Goal: Transaction & Acquisition: Purchase product/service

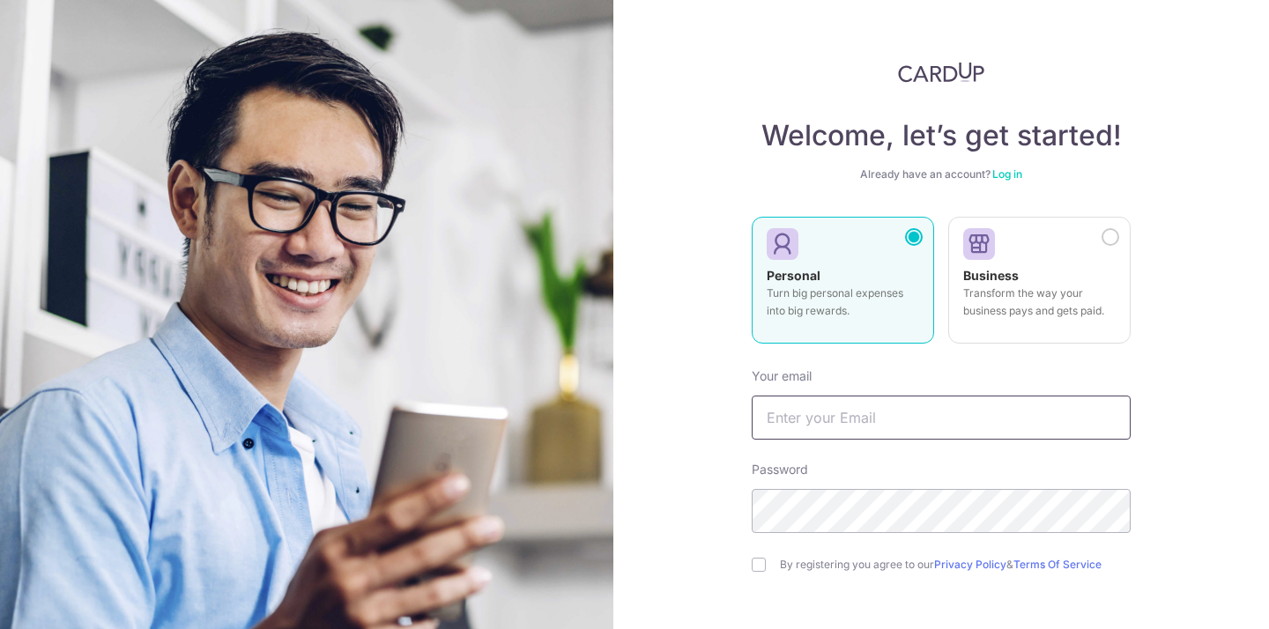
click at [882, 424] on input "text" at bounding box center [941, 418] width 379 height 44
type input "divyab0507@gmail.com"
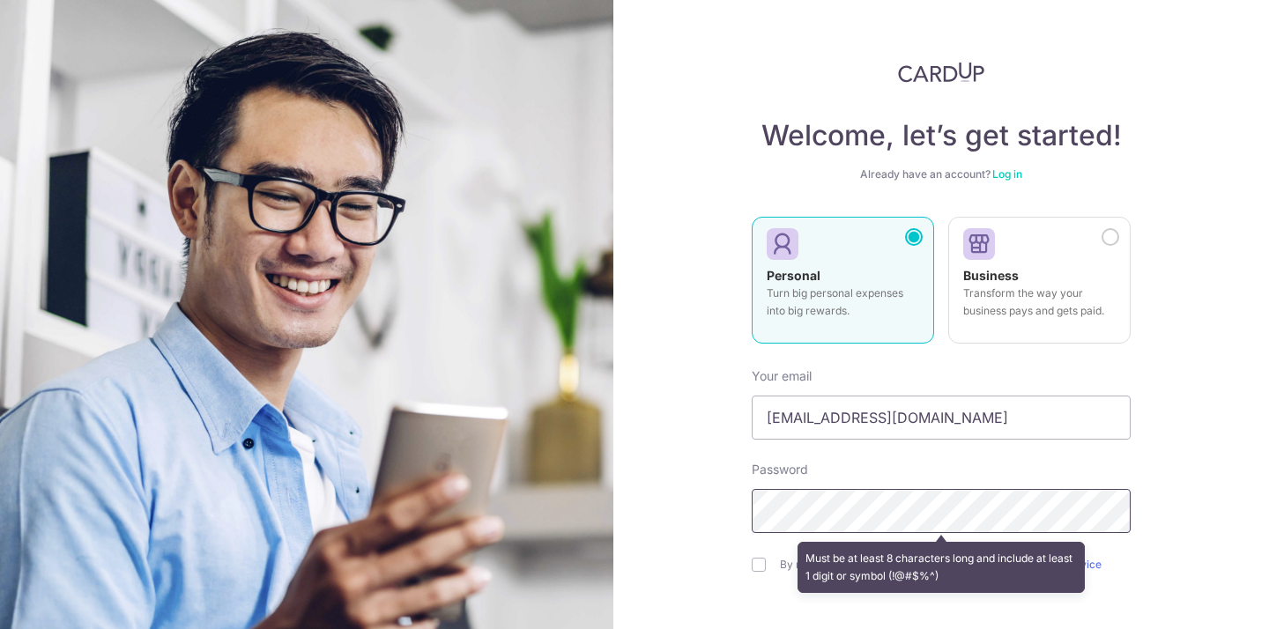
click at [576, 509] on section "Welcome, let’s get started! Already have an account? Log in Personal Turn big p…" at bounding box center [634, 314] width 1269 height 629
click at [739, 518] on div "Welcome, let’s get started! Already have an account? Log in Personal Turn big p…" at bounding box center [941, 314] width 656 height 629
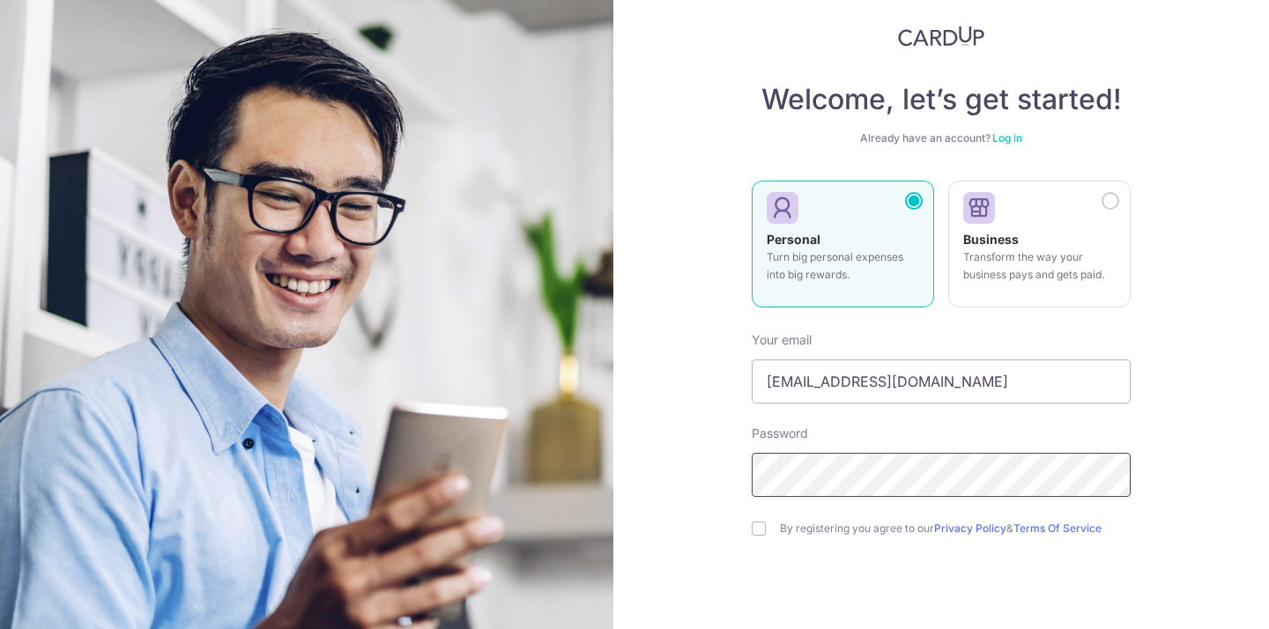
scroll to position [48, 0]
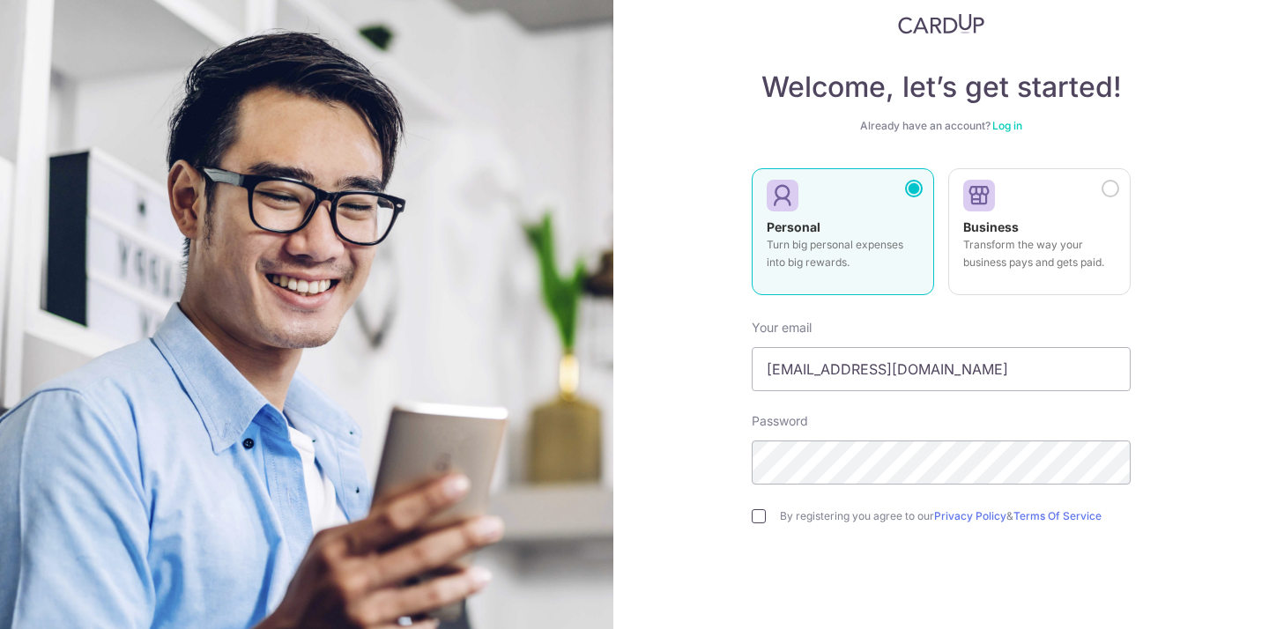
click at [756, 515] on input "checkbox" at bounding box center [759, 516] width 14 height 14
checkbox input "true"
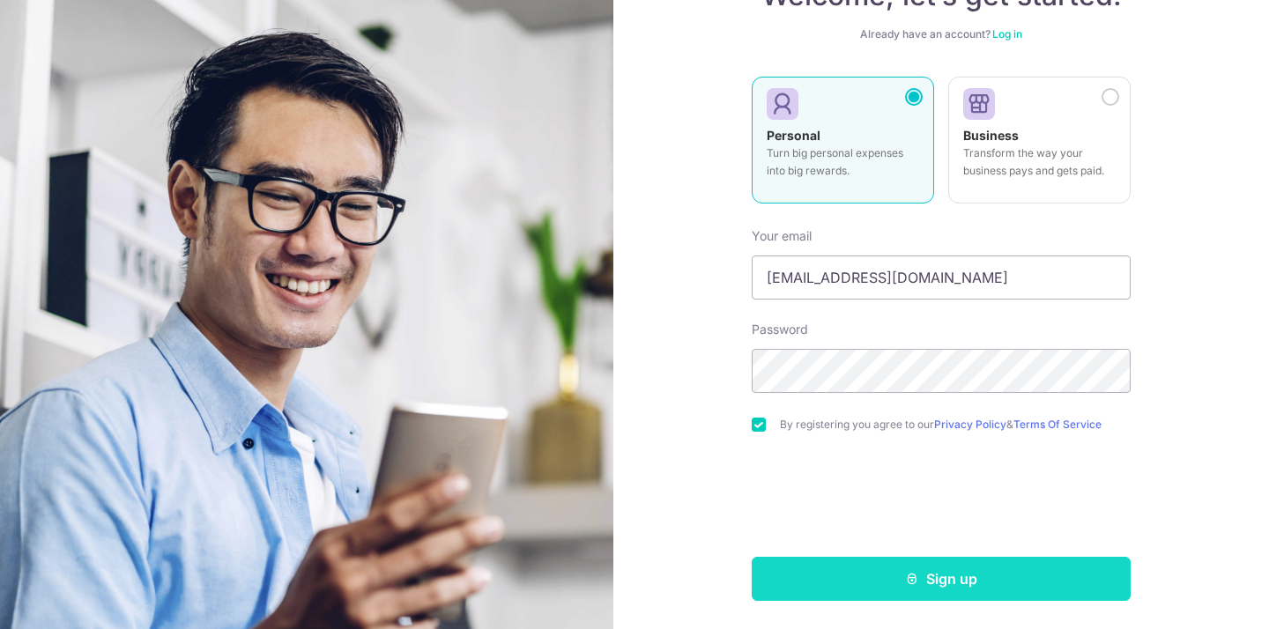
click at [1007, 579] on button "Sign up" at bounding box center [941, 579] width 379 height 44
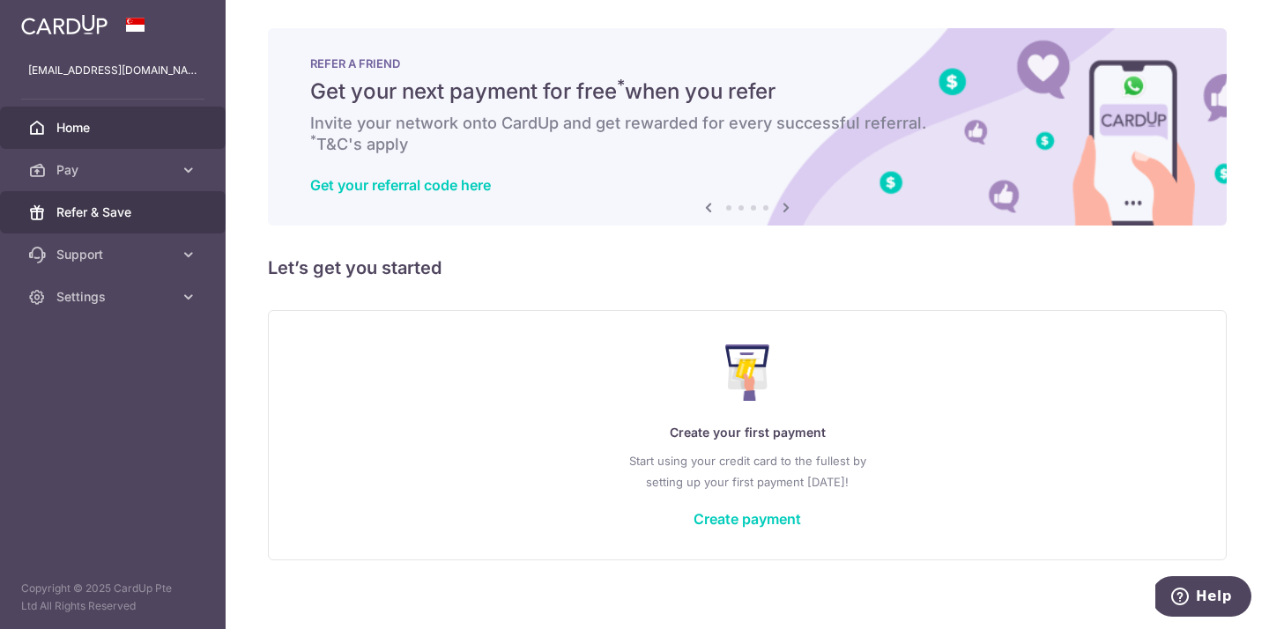
click at [76, 219] on span "Refer & Save" at bounding box center [114, 213] width 116 height 18
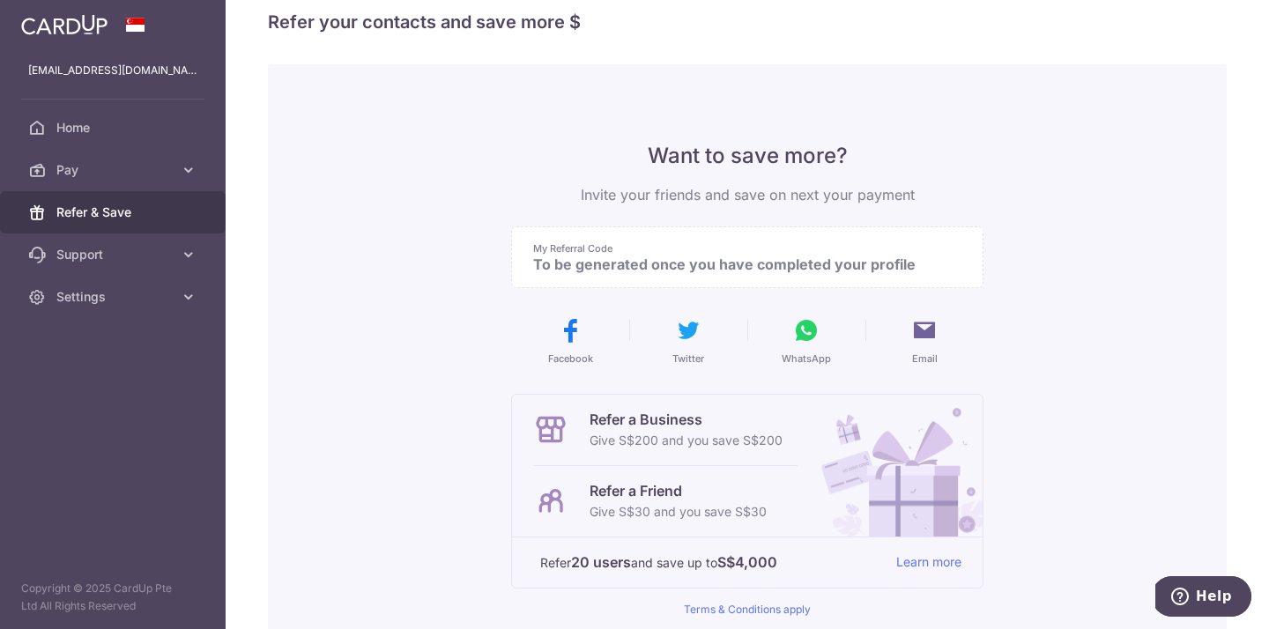
scroll to position [9, 0]
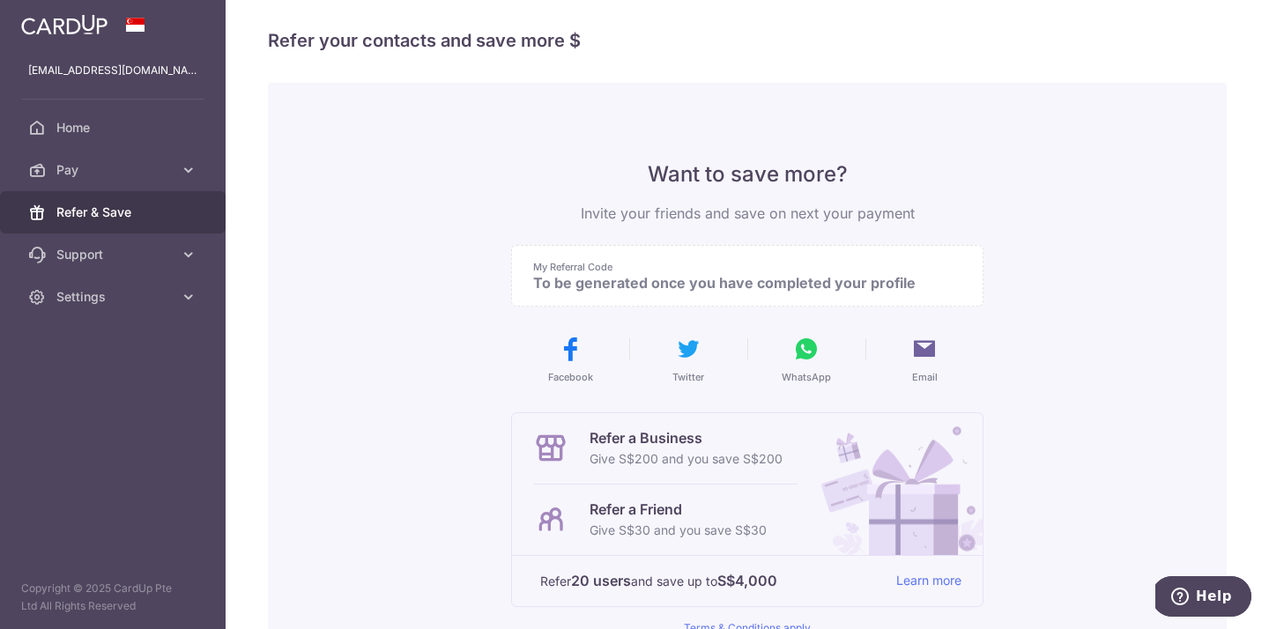
click at [834, 271] on p "My Referral Code" at bounding box center [740, 267] width 414 height 14
click at [837, 288] on p "To be generated once you have completed your profile" at bounding box center [740, 283] width 414 height 18
click at [62, 126] on span "Home" at bounding box center [114, 128] width 116 height 18
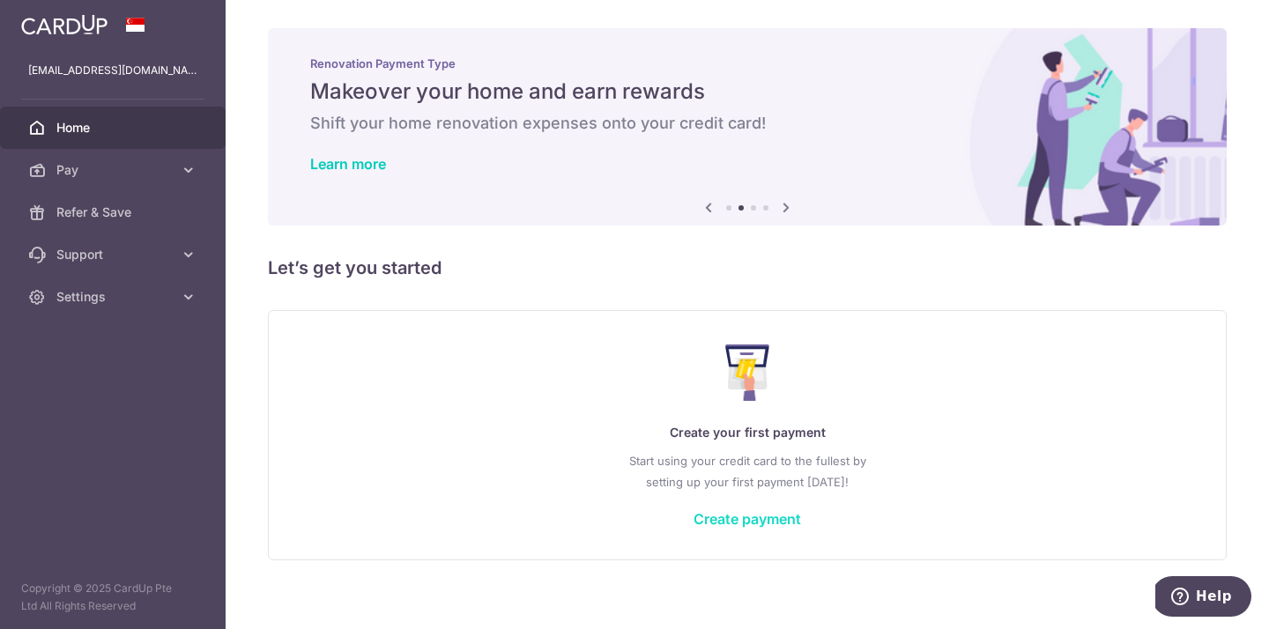
click at [764, 516] on link "Create payment" at bounding box center [748, 519] width 108 height 18
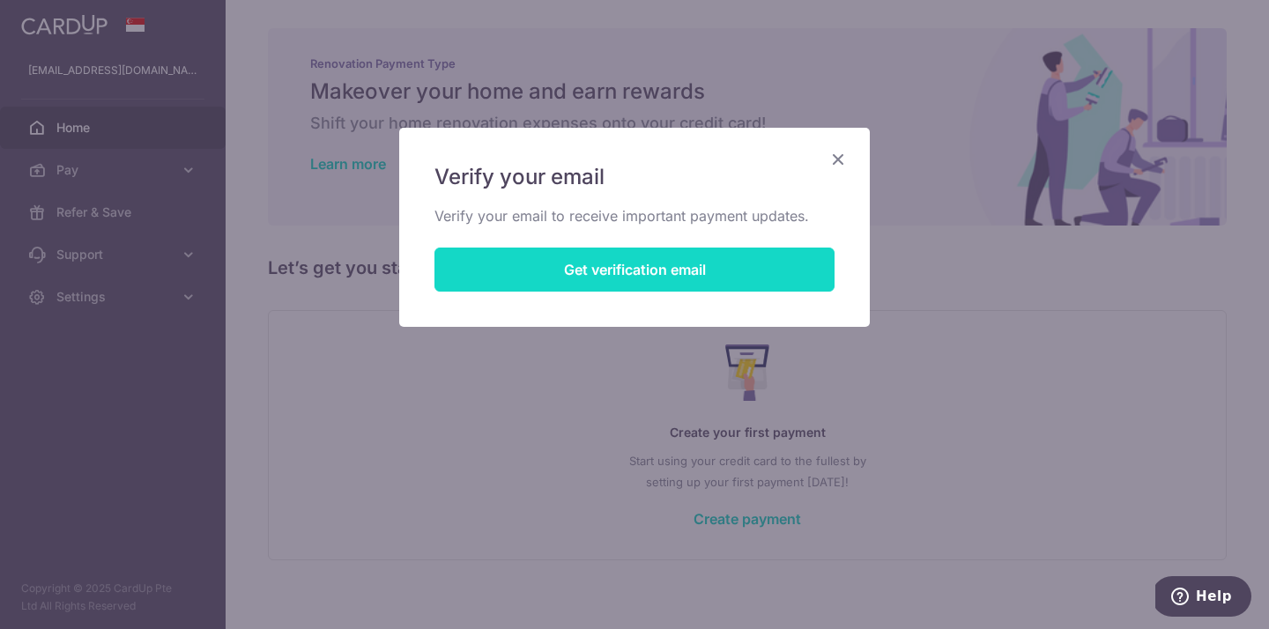
click at [598, 278] on button "Get verification email" at bounding box center [635, 270] width 400 height 44
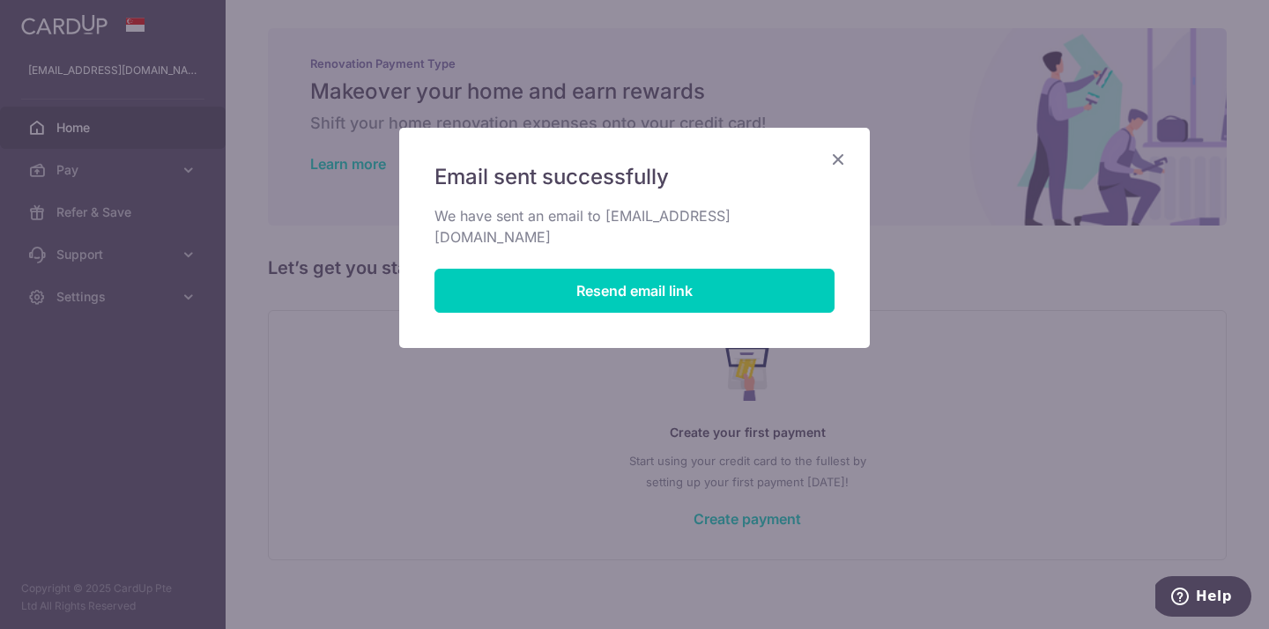
click at [832, 161] on icon "Close" at bounding box center [838, 159] width 21 height 22
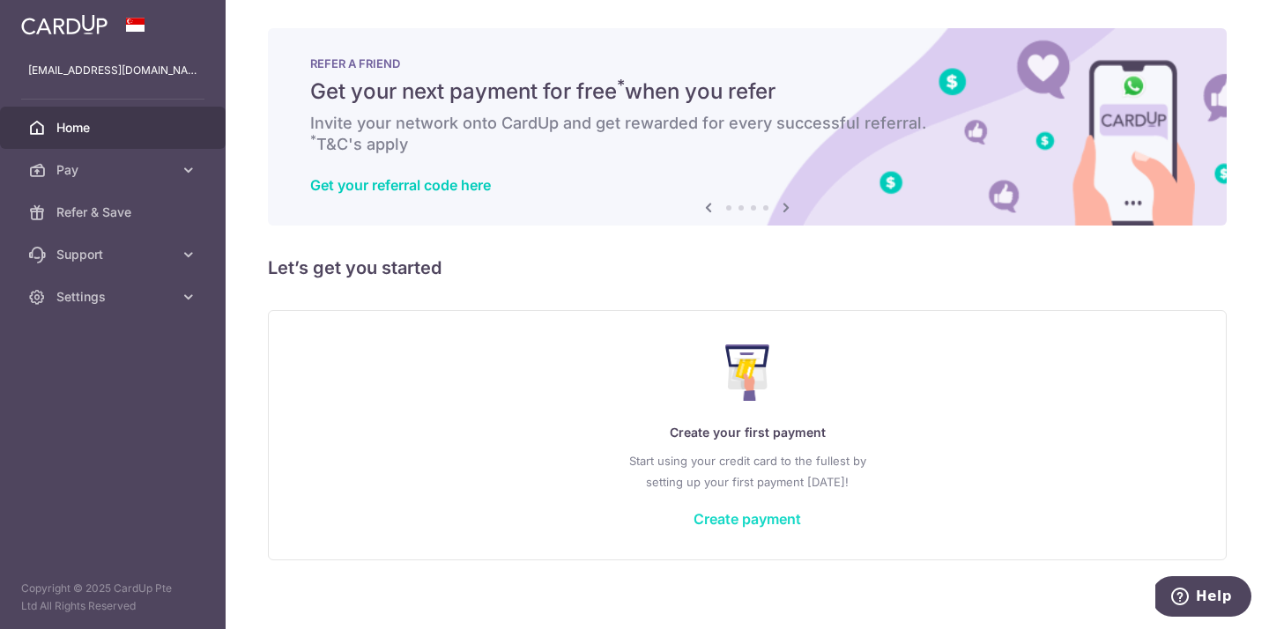
click at [764, 515] on link "Create payment" at bounding box center [748, 519] width 108 height 18
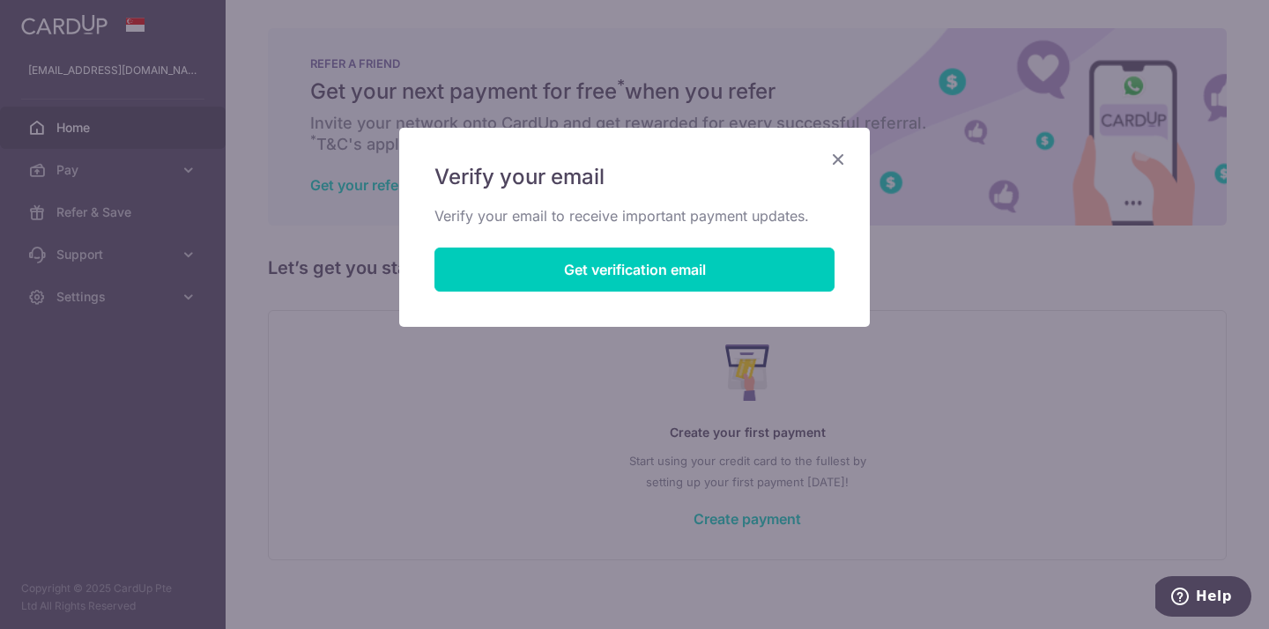
click at [836, 154] on icon "Close" at bounding box center [838, 159] width 21 height 22
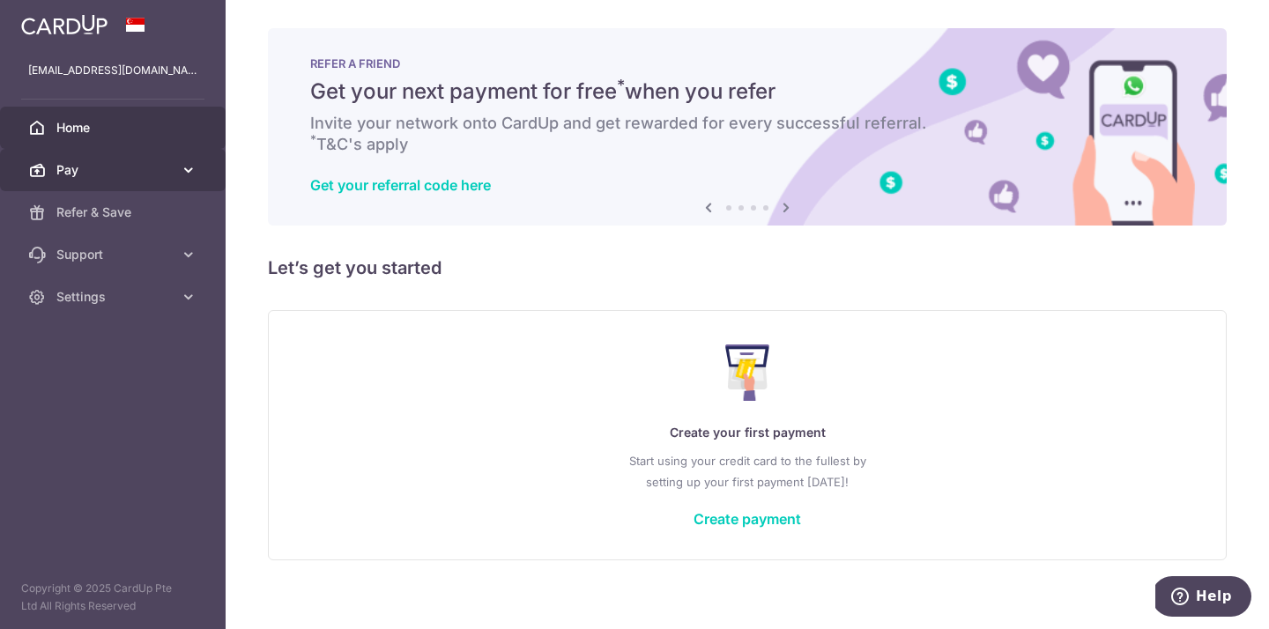
click at [123, 180] on link "Pay" at bounding box center [113, 170] width 226 height 42
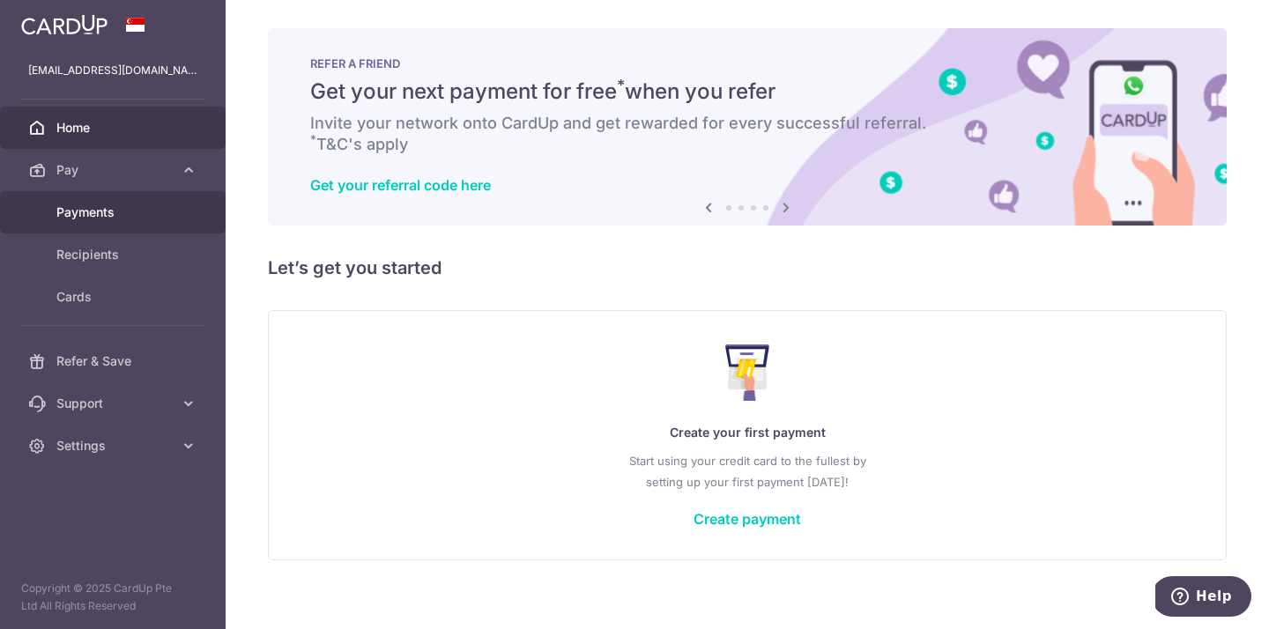
click at [109, 215] on span "Payments" at bounding box center [114, 213] width 116 height 18
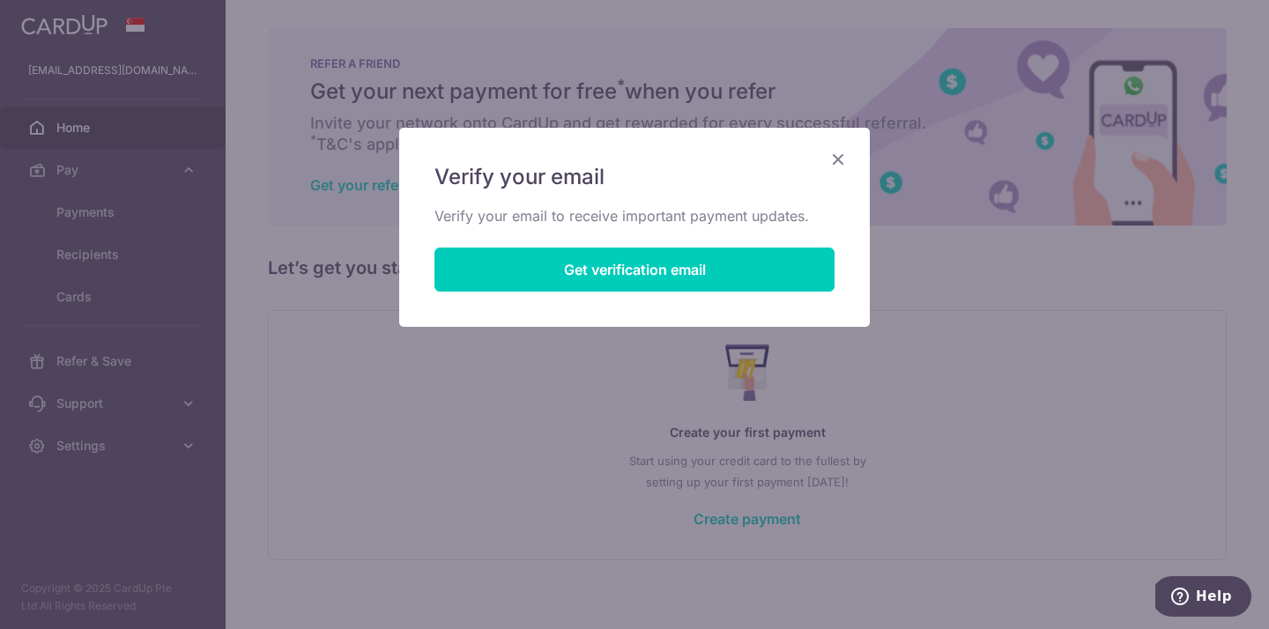
click at [843, 158] on icon "Close" at bounding box center [838, 159] width 21 height 22
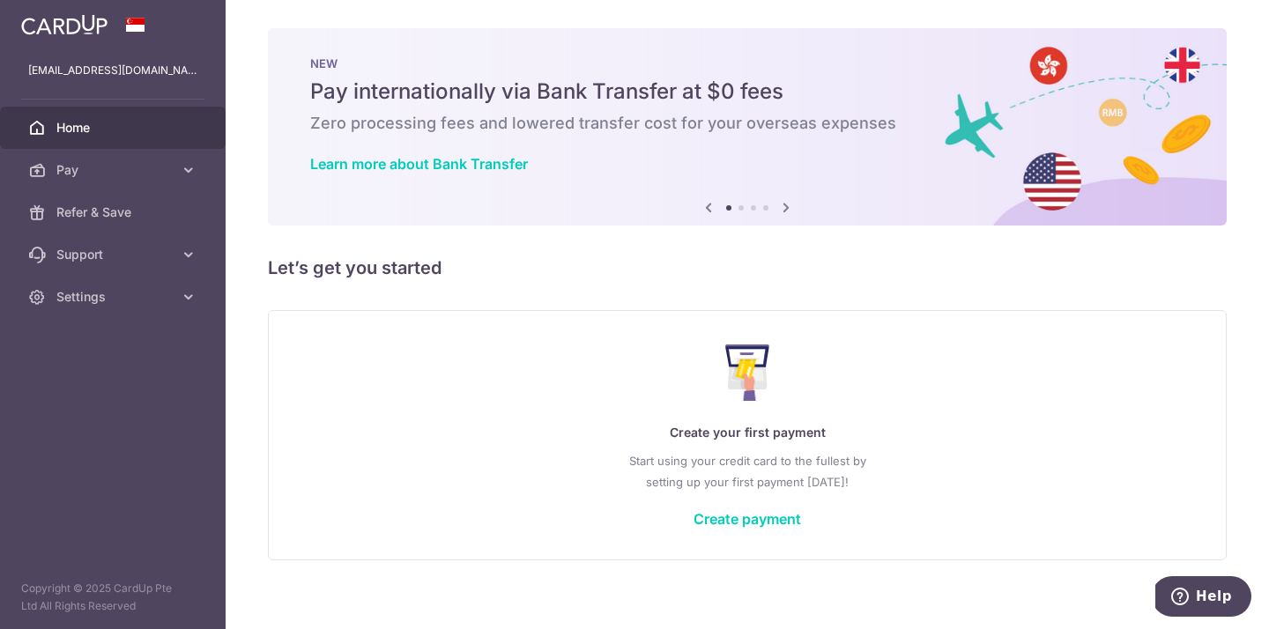
click at [725, 531] on div "Create your first payment Start using your credit card to the fullest by settin…" at bounding box center [747, 435] width 915 height 209
click at [717, 524] on link "Create payment" at bounding box center [748, 519] width 108 height 18
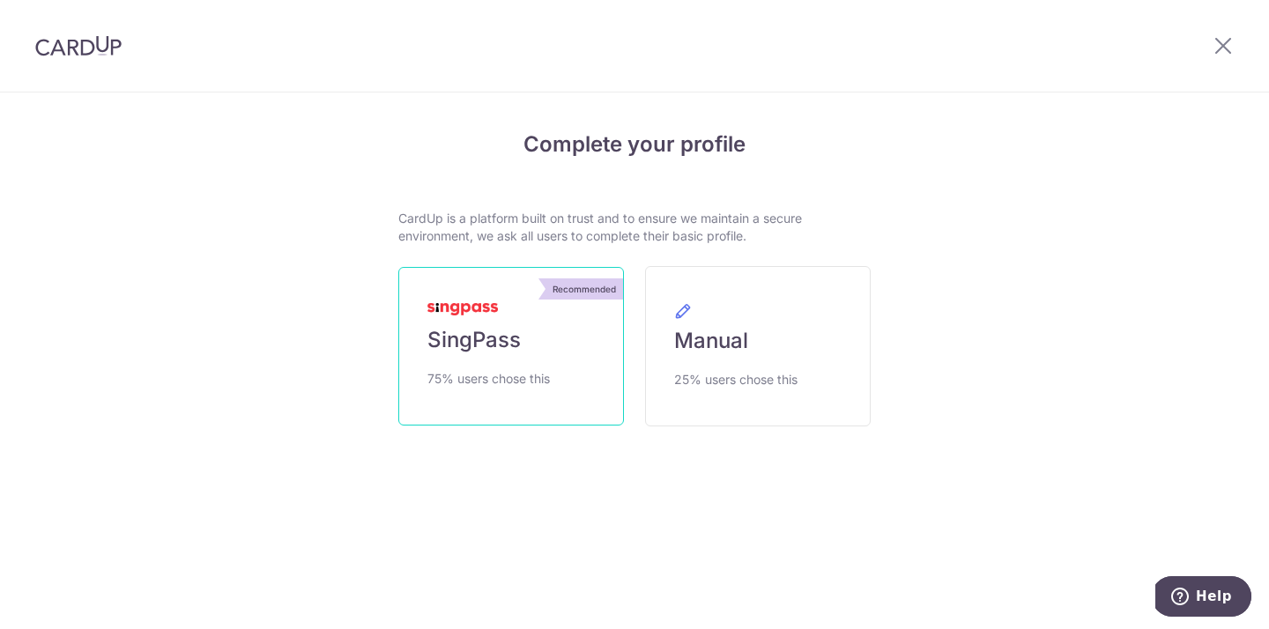
click at [477, 380] on span "75% users chose this" at bounding box center [488, 378] width 123 height 21
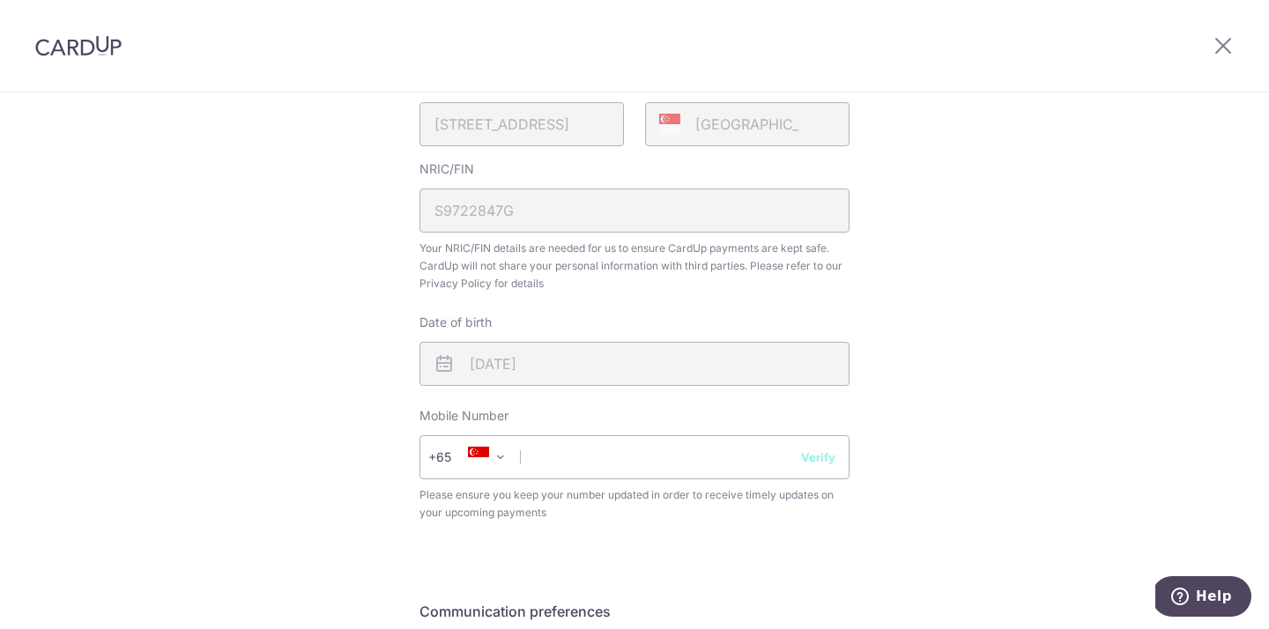
scroll to position [464, 0]
click at [687, 474] on input "text" at bounding box center [635, 455] width 430 height 44
type input "97980272"
click at [826, 461] on button "Verify" at bounding box center [818, 455] width 34 height 18
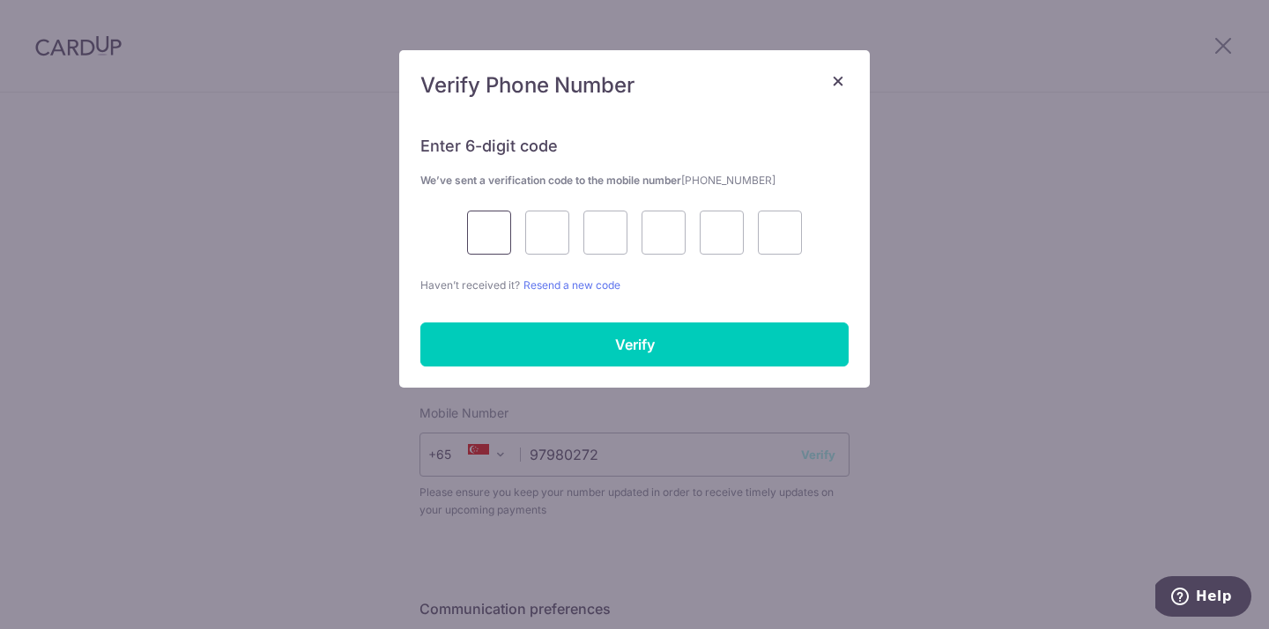
click at [494, 239] on input "text" at bounding box center [489, 233] width 44 height 44
type input "4"
type input "2"
type input "9"
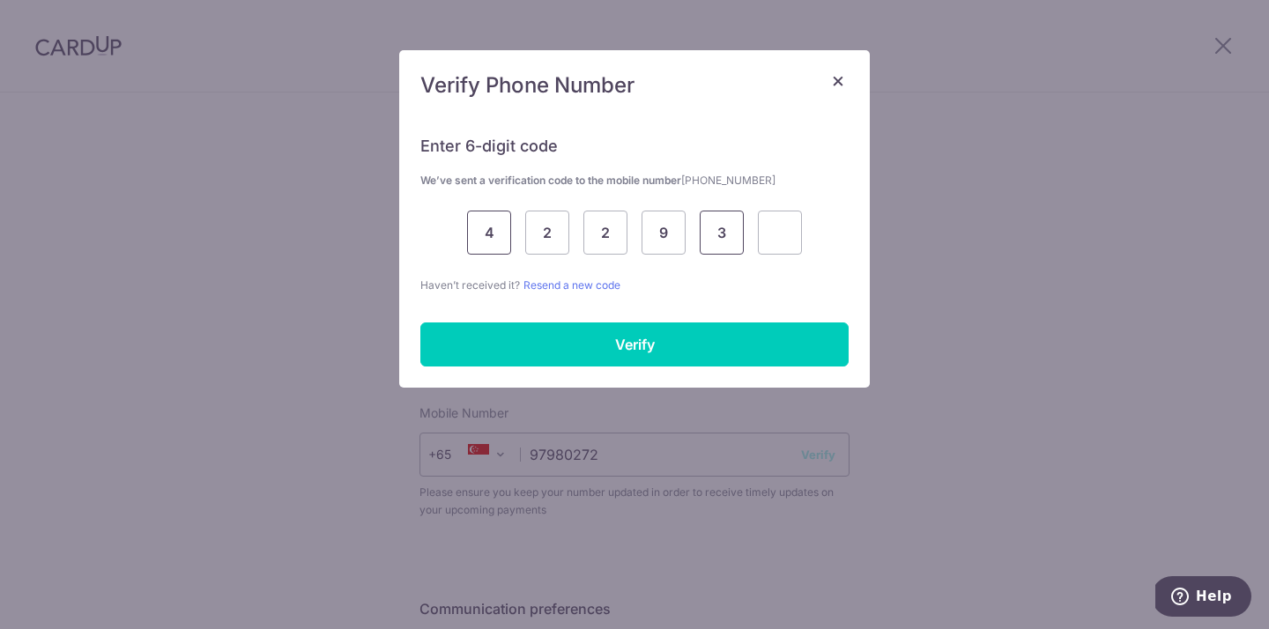
type input "3"
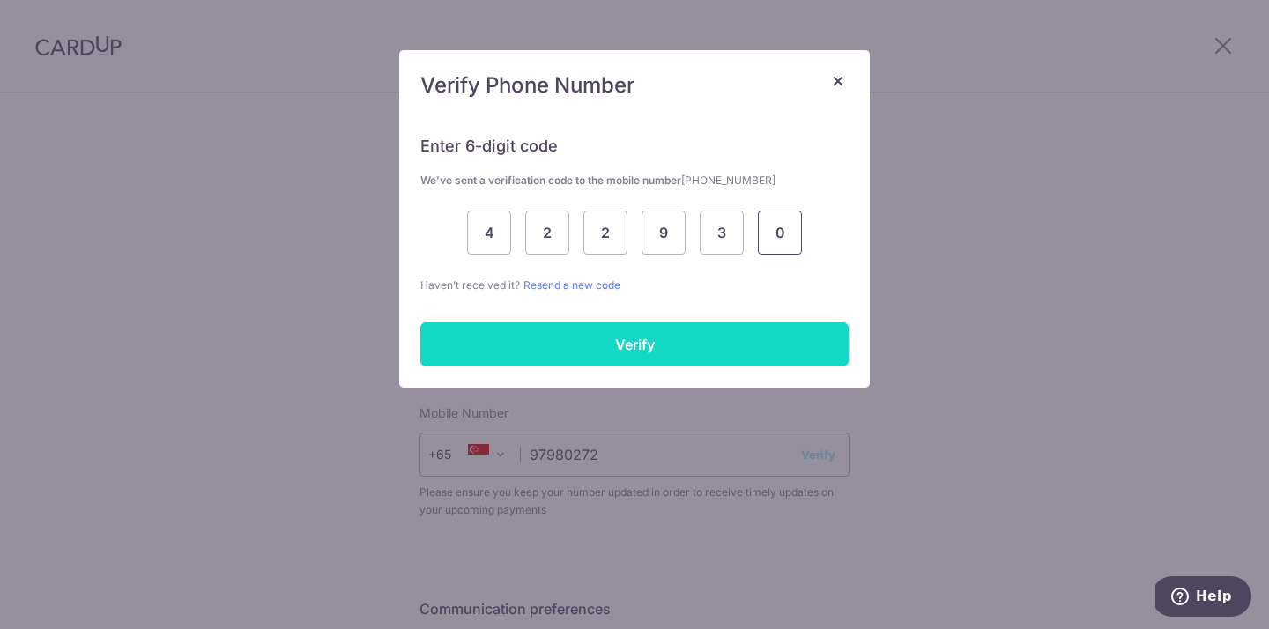
type input "0"
click at [532, 339] on input "Verify" at bounding box center [634, 345] width 428 height 44
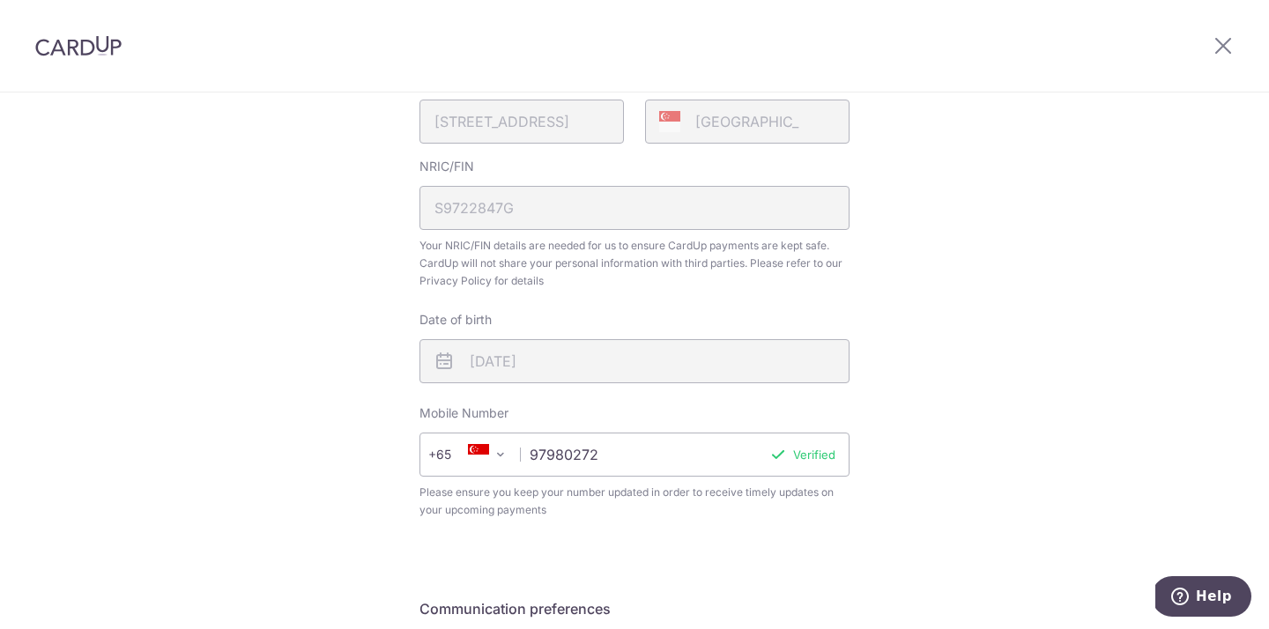
scroll to position [676, 0]
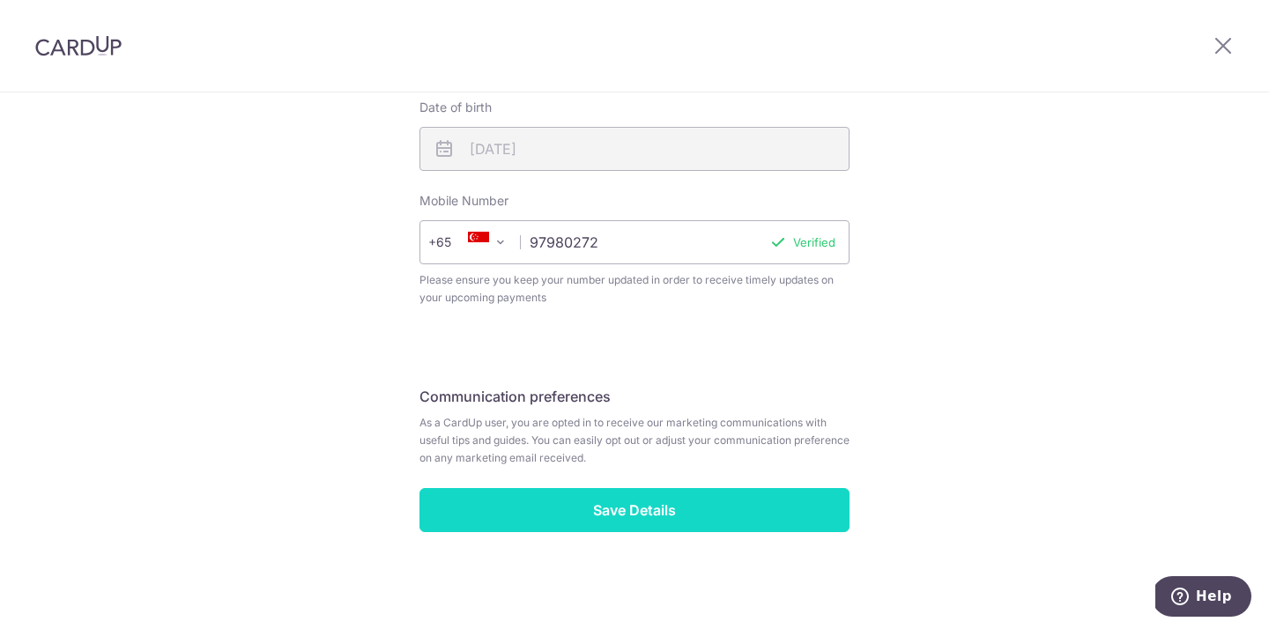
click at [622, 519] on input "Save Details" at bounding box center [635, 510] width 430 height 44
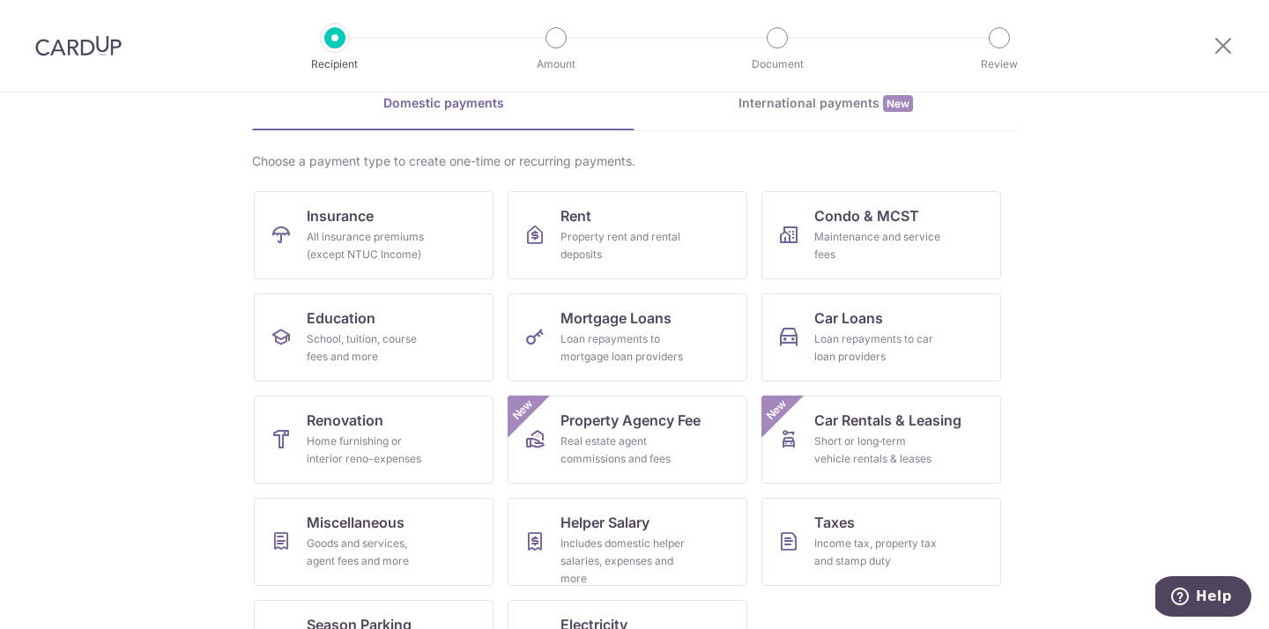
scroll to position [85, 0]
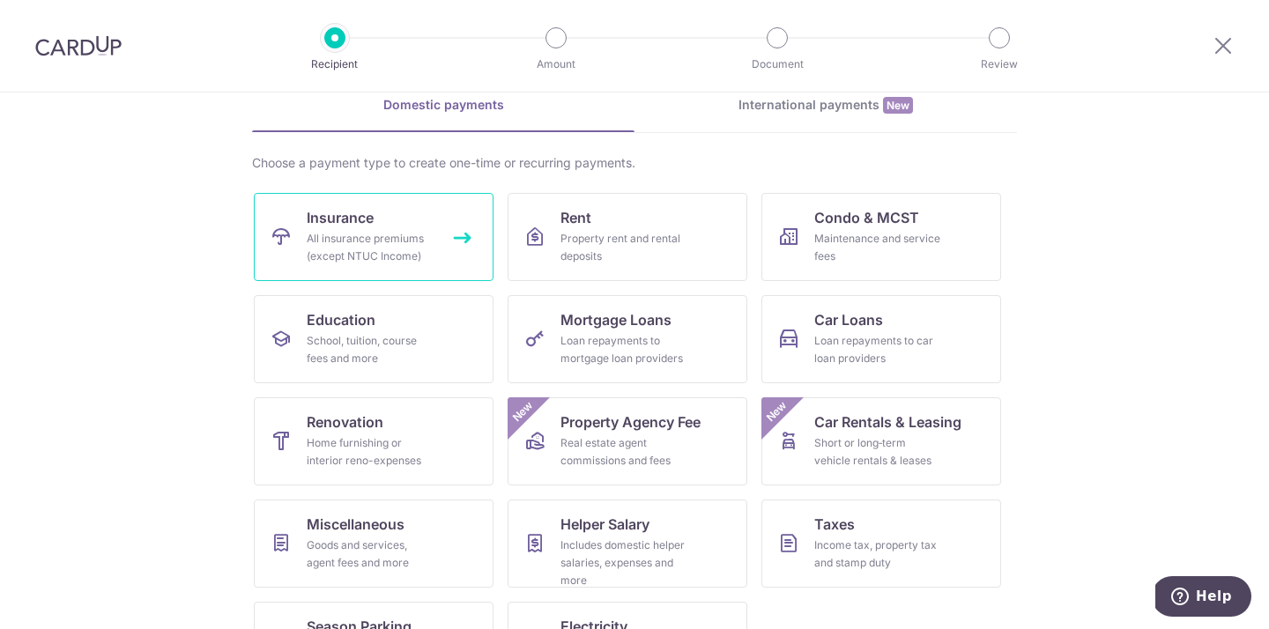
click at [385, 227] on link "Insurance All insurance premiums (except NTUC Income)" at bounding box center [374, 237] width 240 height 88
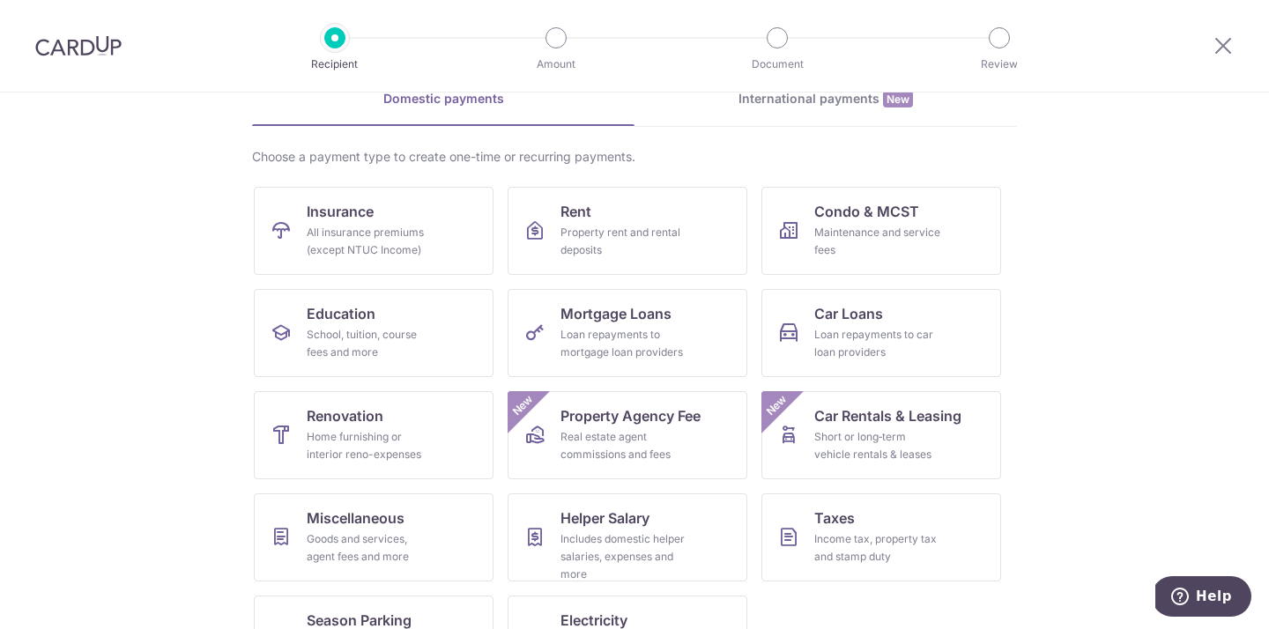
scroll to position [160, 0]
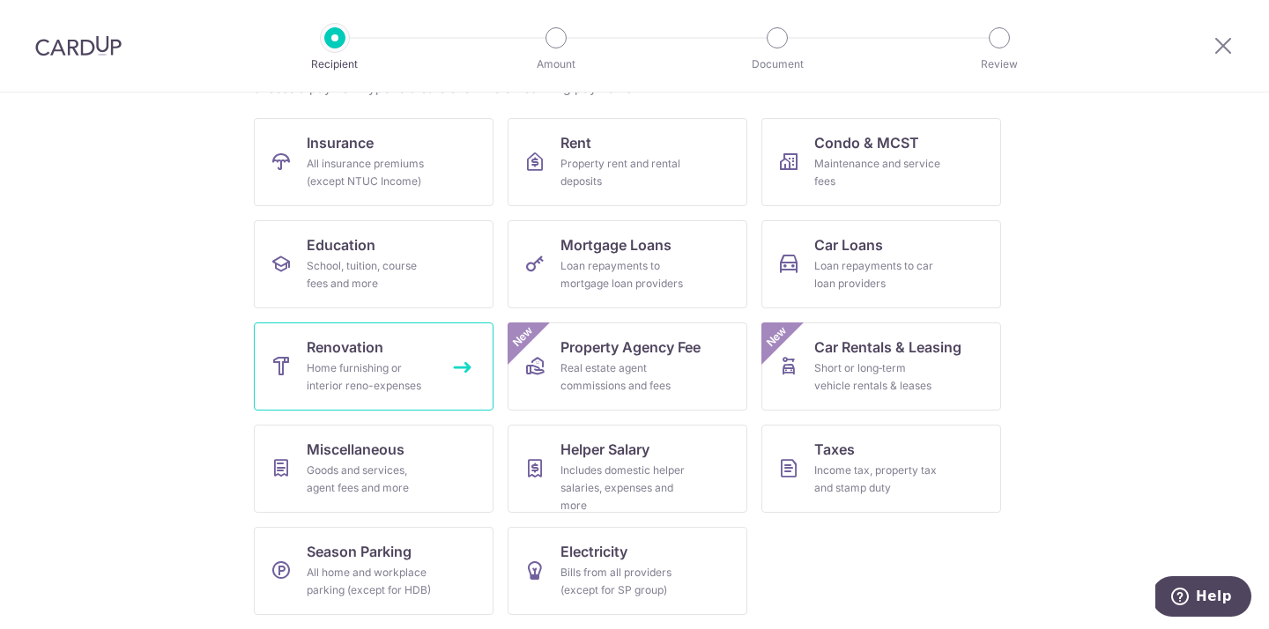
click at [331, 350] on span "Renovation" at bounding box center [345, 347] width 77 height 21
click at [461, 364] on link "Renovation Home furnishing or interior reno-expenses" at bounding box center [374, 367] width 240 height 88
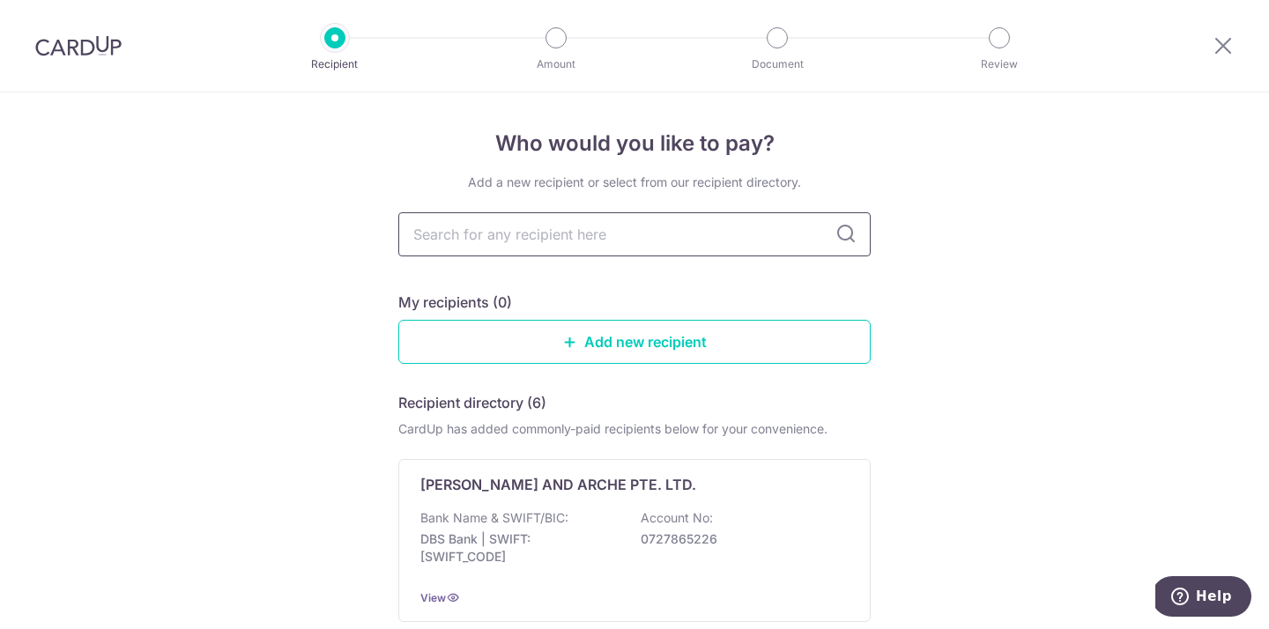
click at [708, 231] on input "text" at bounding box center [634, 234] width 472 height 44
click at [712, 235] on input "text" at bounding box center [634, 234] width 472 height 44
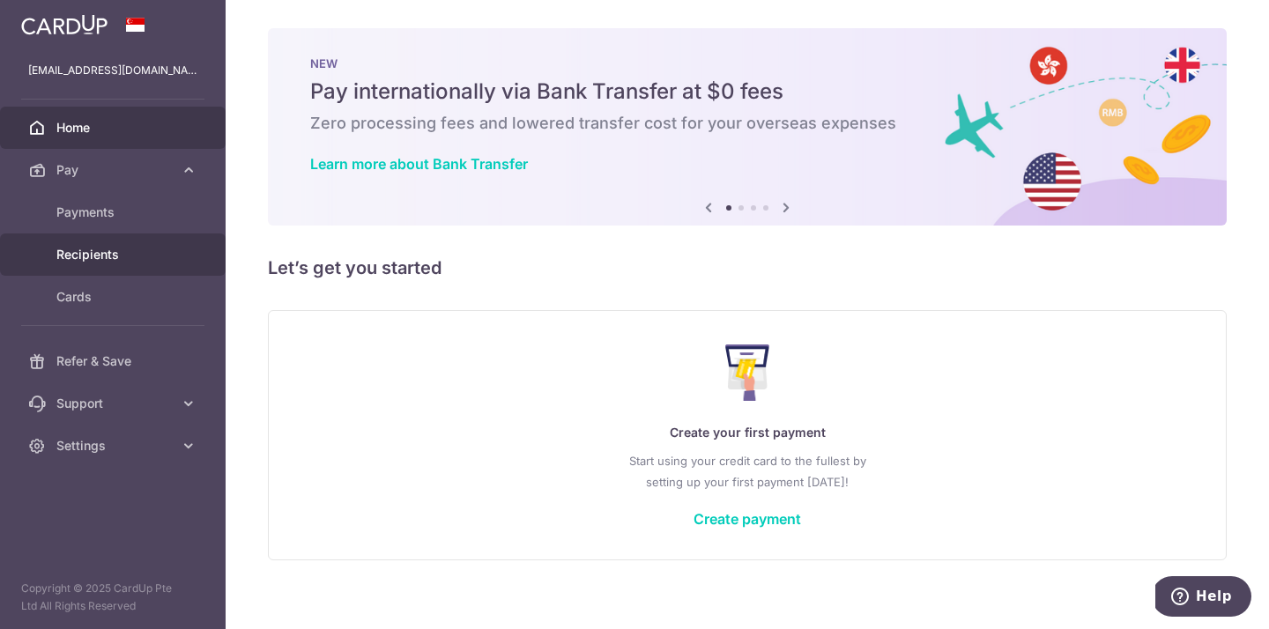
click at [86, 257] on span "Recipients" at bounding box center [114, 255] width 116 height 18
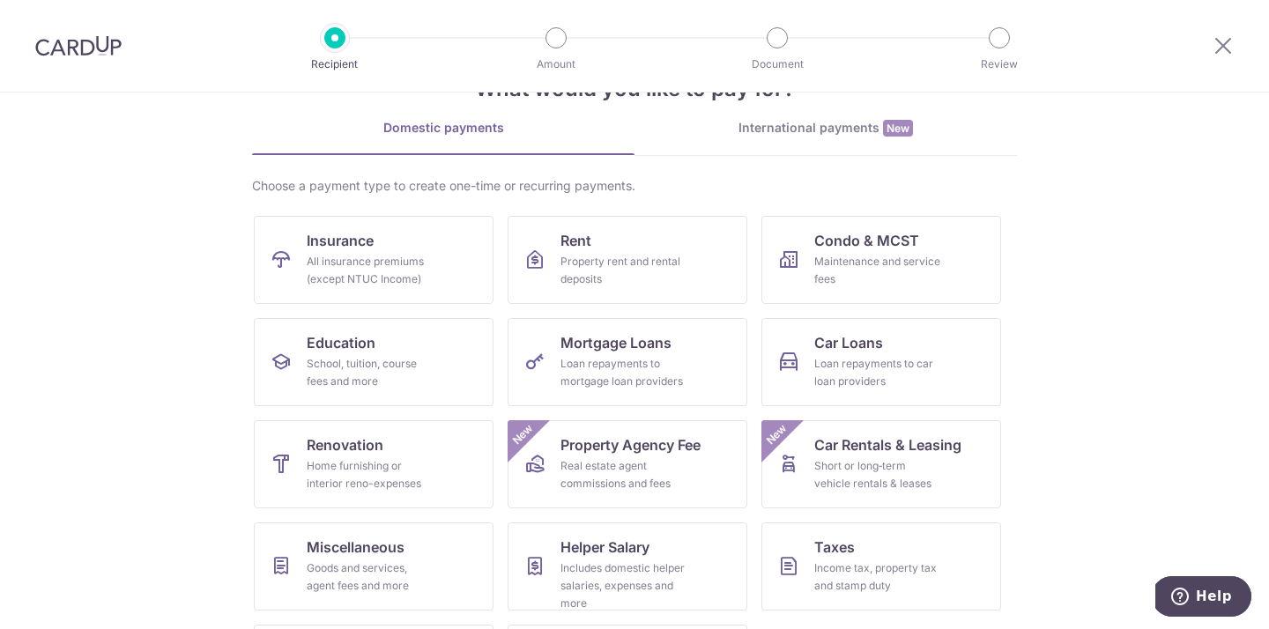
scroll to position [71, 0]
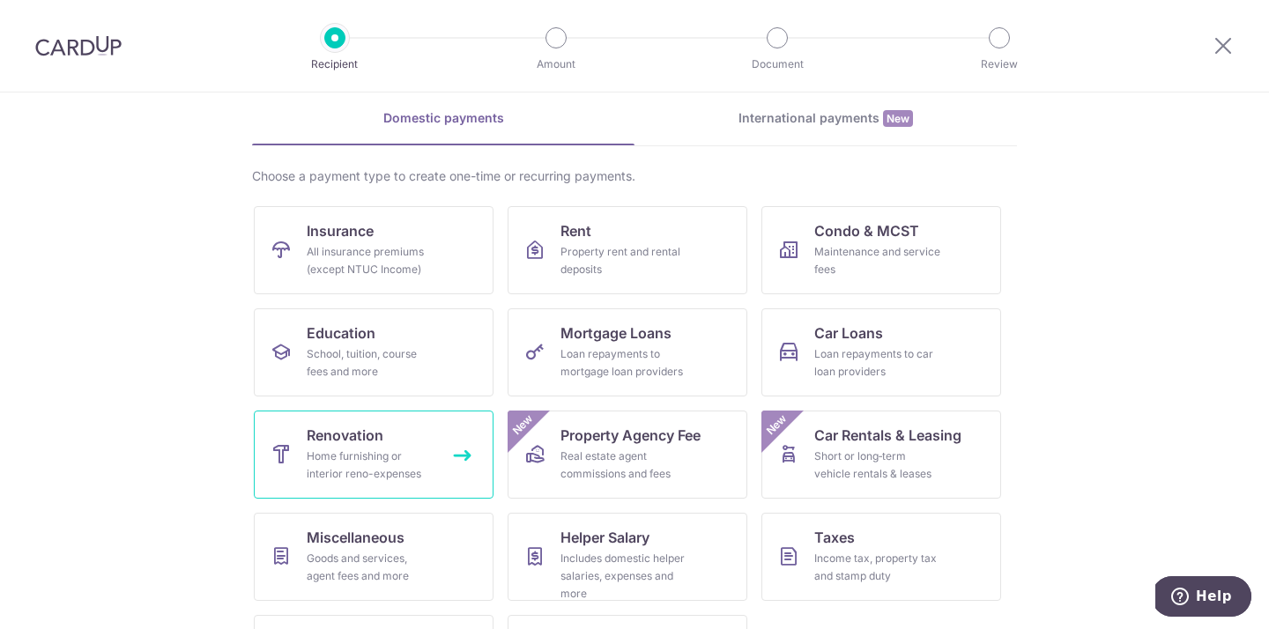
click at [347, 453] on div "Home furnishing or interior reno-expenses" at bounding box center [370, 465] width 127 height 35
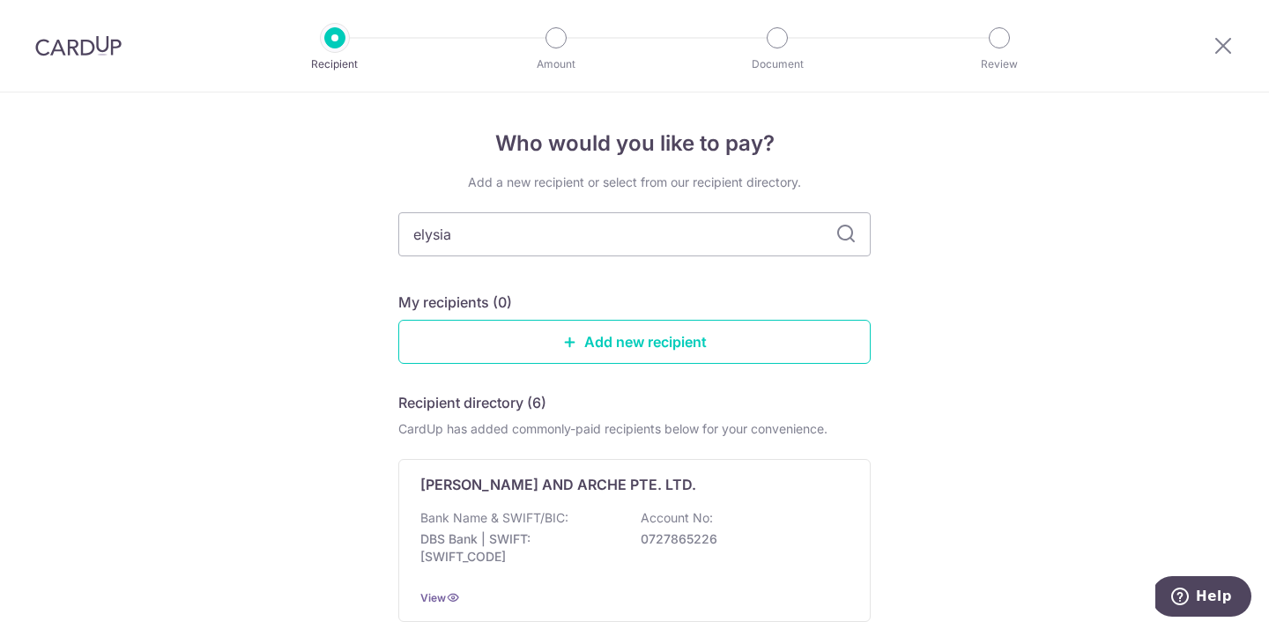
type input "elysian"
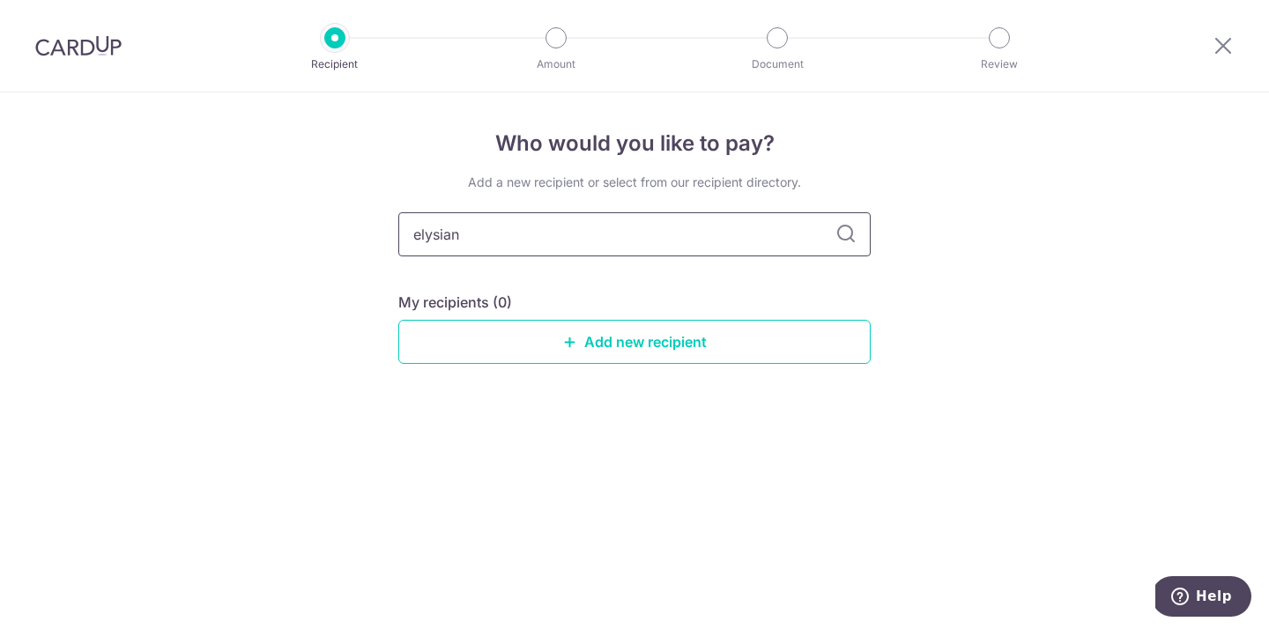
click at [839, 246] on input "elysian" at bounding box center [634, 234] width 472 height 44
click at [848, 236] on icon at bounding box center [846, 234] width 21 height 21
click at [728, 330] on link "Add new recipient" at bounding box center [634, 342] width 472 height 44
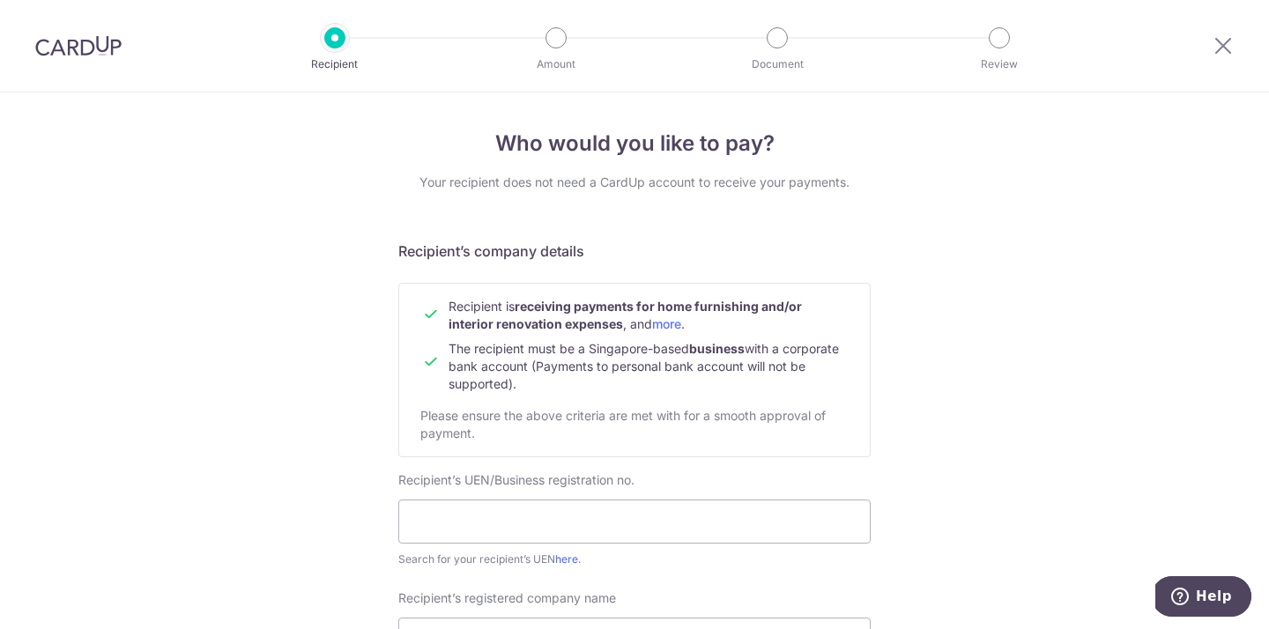
scroll to position [68, 0]
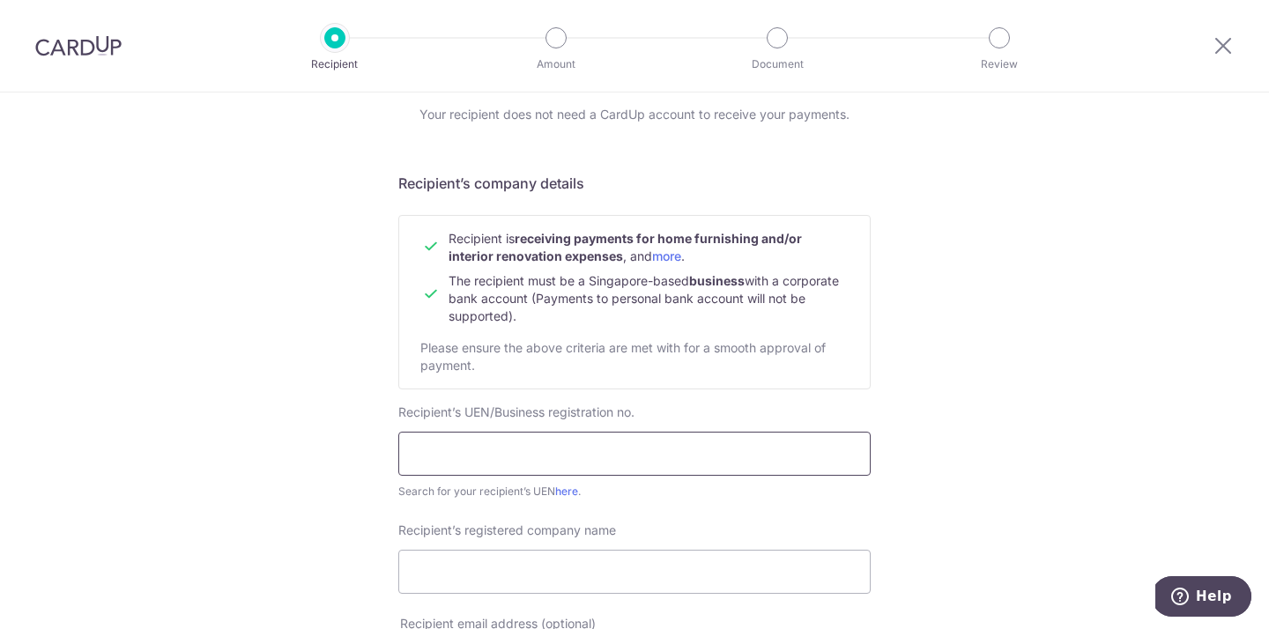
click at [546, 441] on input "text" at bounding box center [634, 454] width 472 height 44
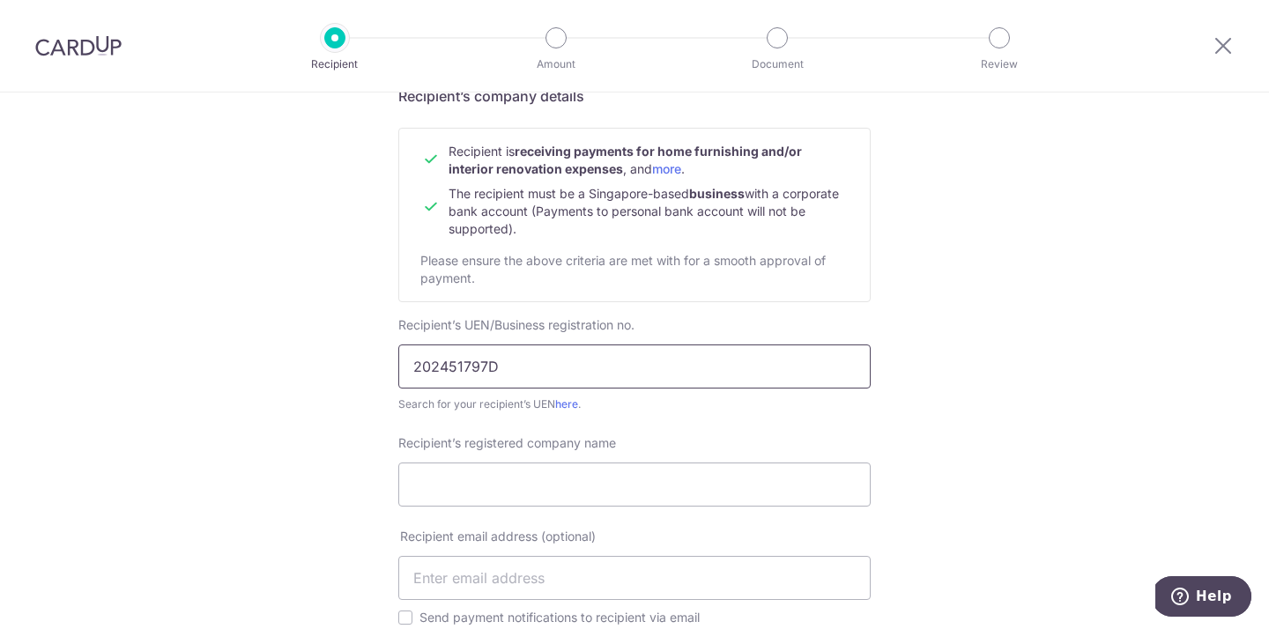
scroll to position [183, 0]
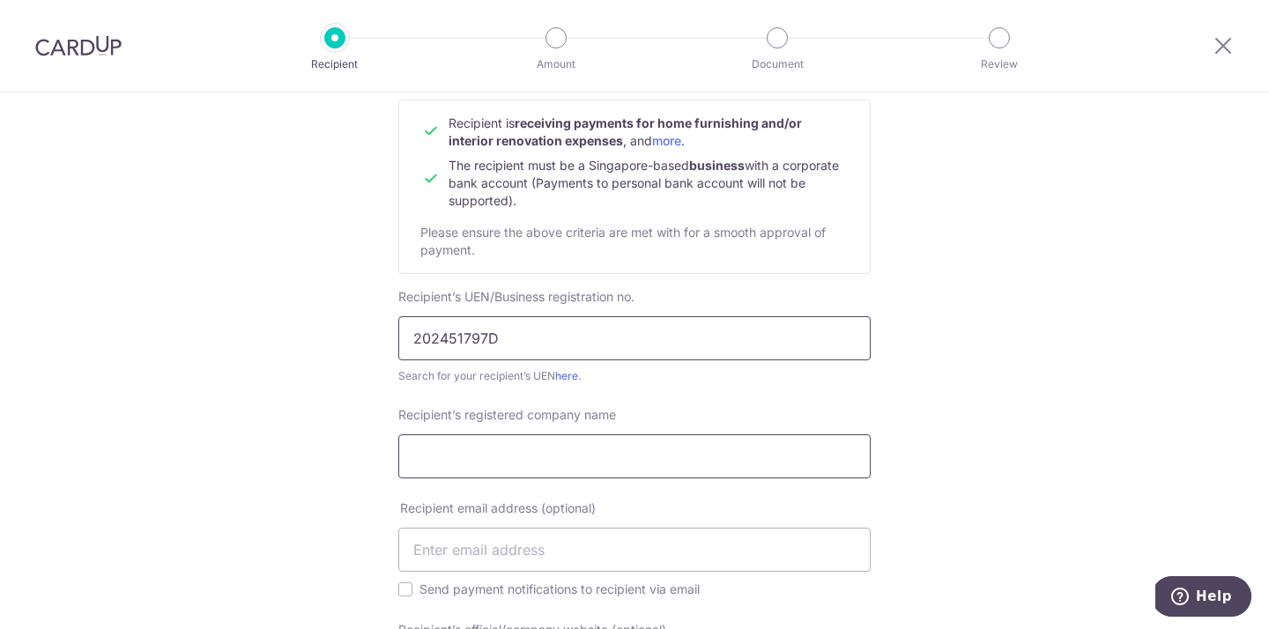
type input "202451797D"
click at [565, 468] on input "Recipient’s registered company name" at bounding box center [634, 457] width 472 height 44
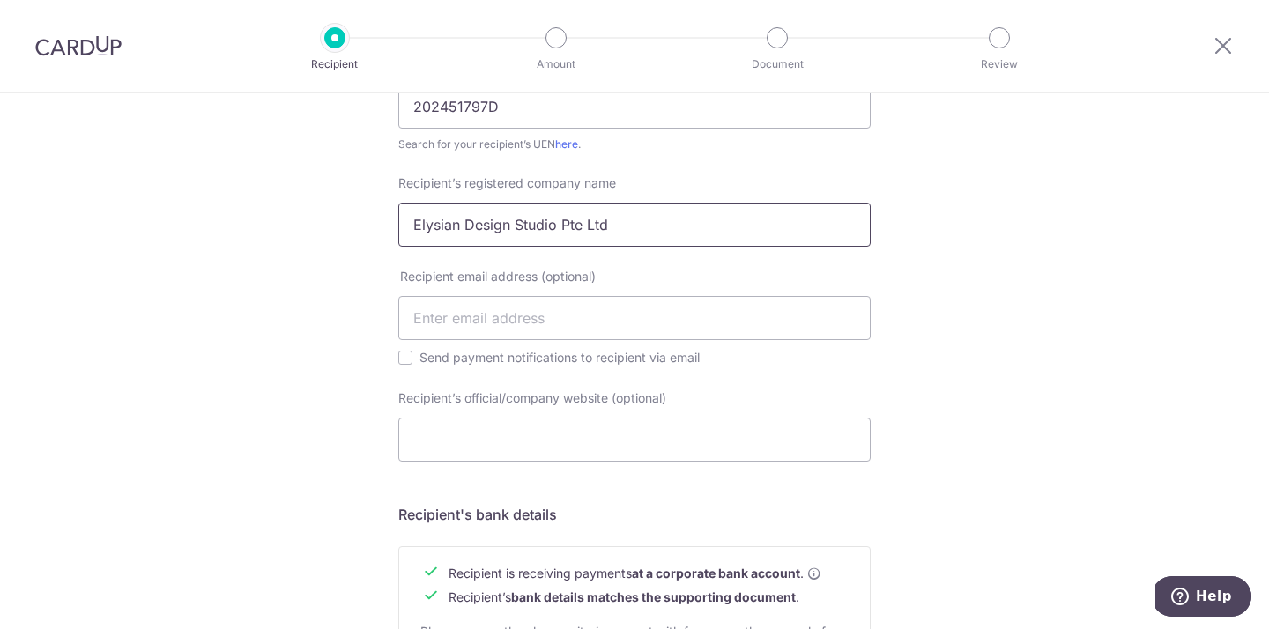
scroll to position [418, 0]
type input "Elysian Design Studio Pte Ltd"
click at [502, 436] on input "Recipient’s official/company website (optional)" at bounding box center [634, 437] width 472 height 44
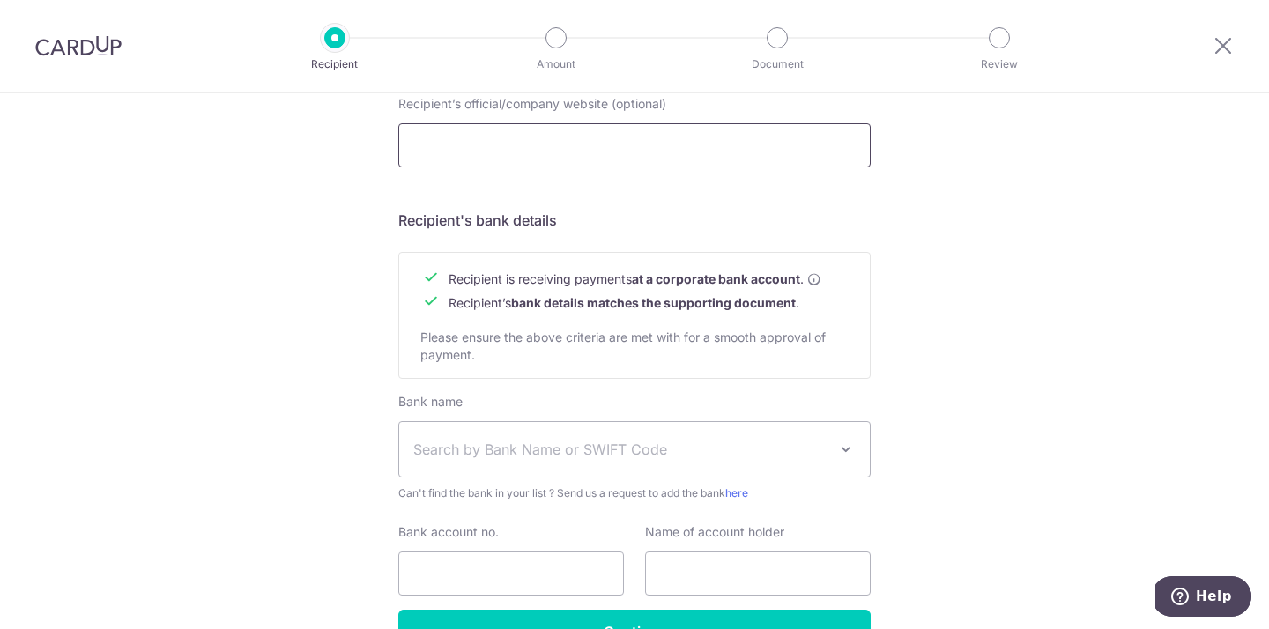
scroll to position [714, 0]
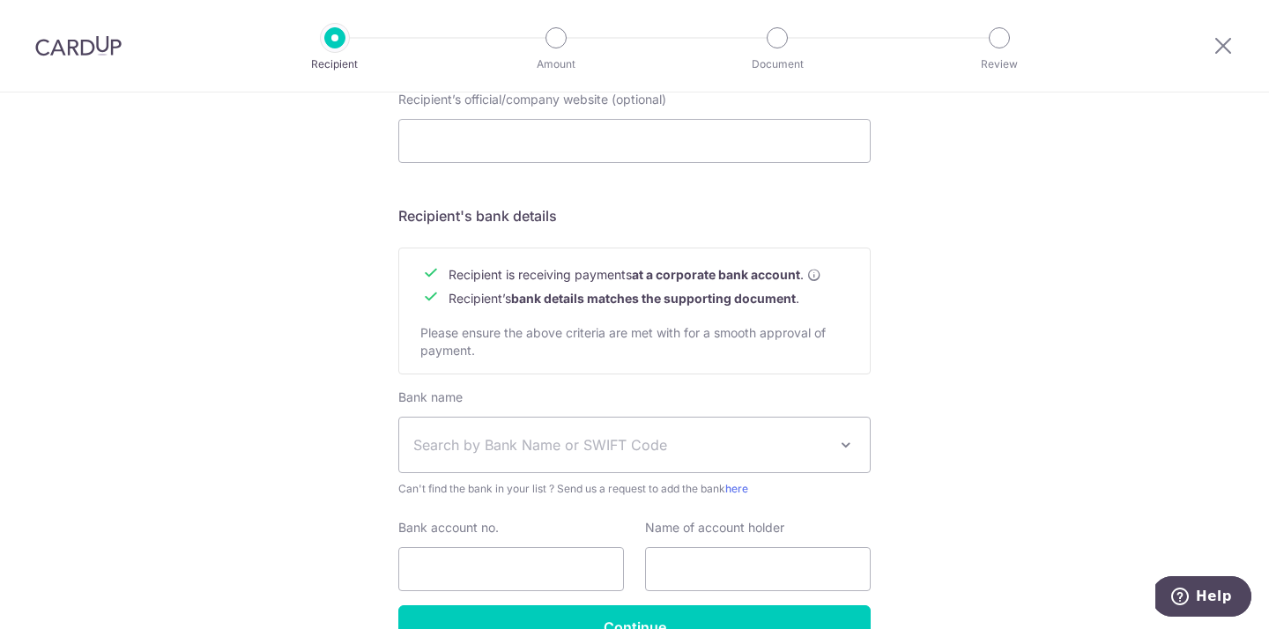
click at [545, 450] on span "Search by Bank Name or SWIFT Code" at bounding box center [620, 445] width 414 height 21
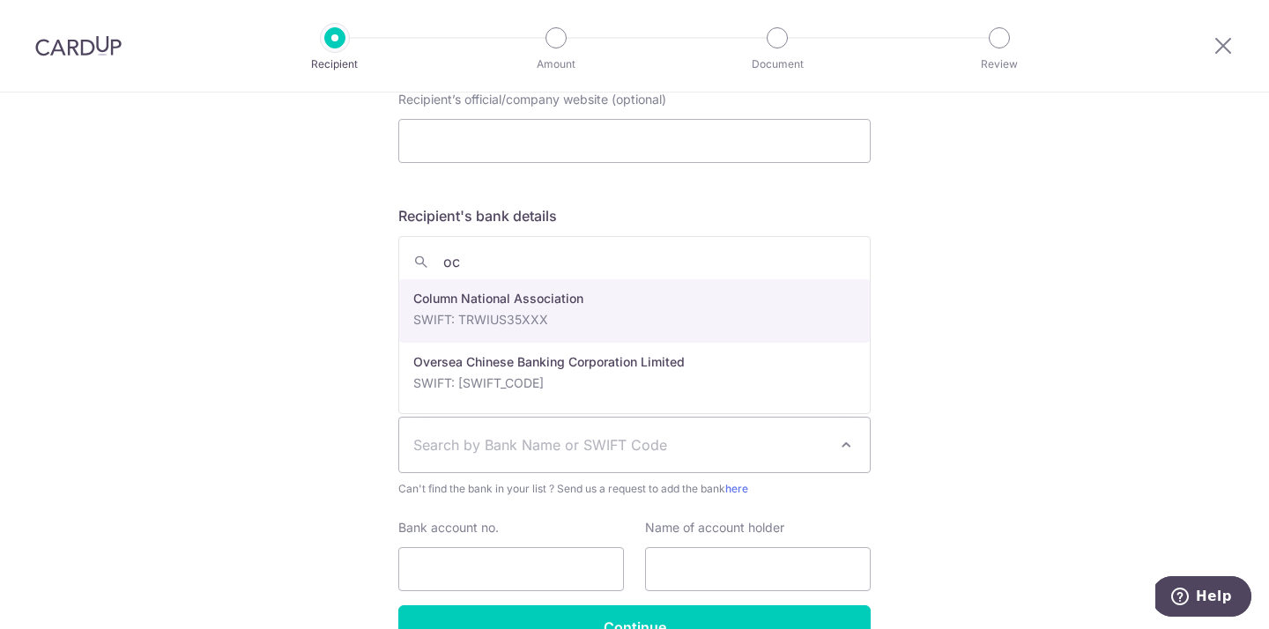
type input "oc"
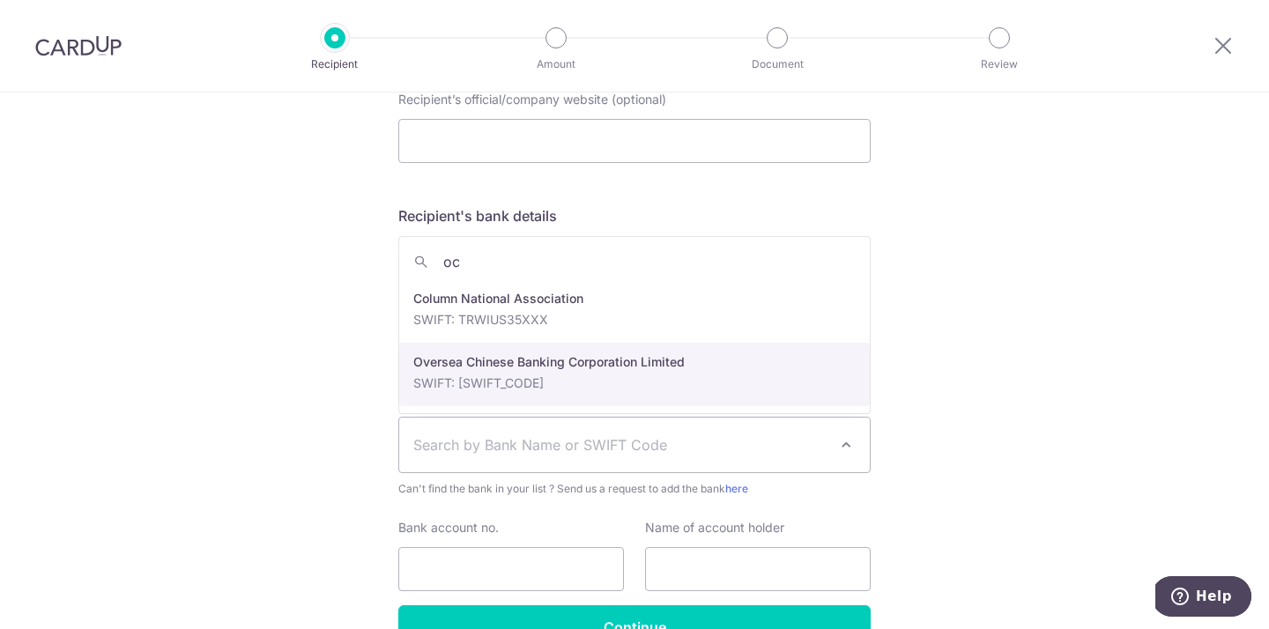
select select "12"
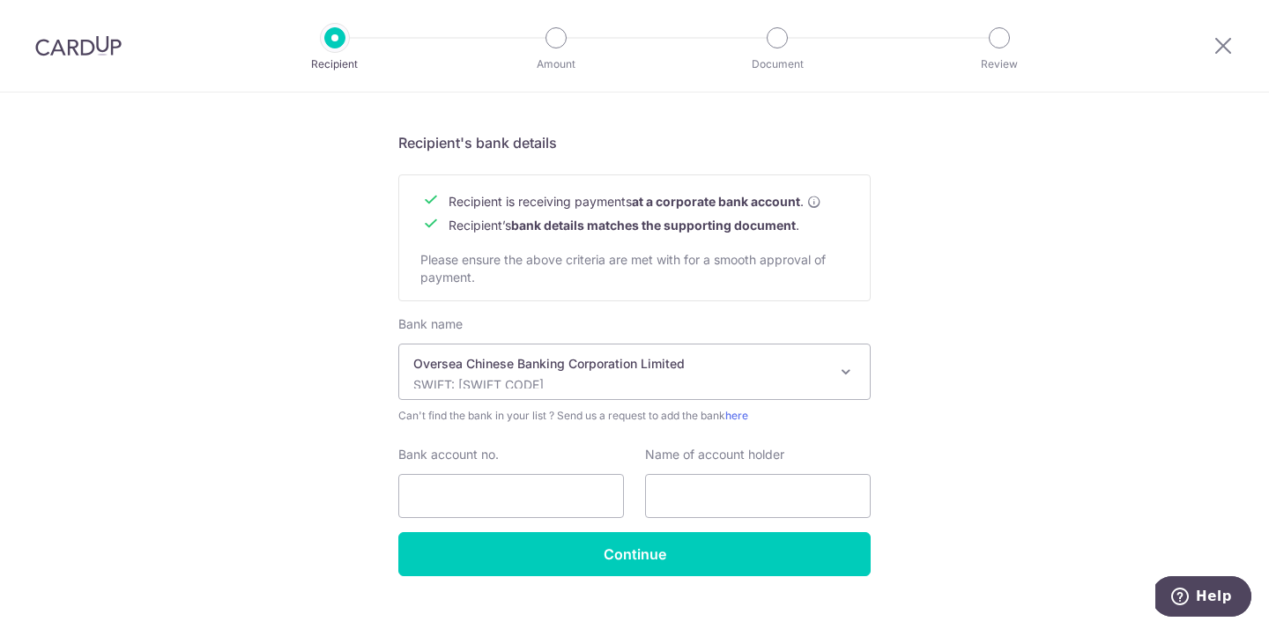
scroll to position [818, 0]
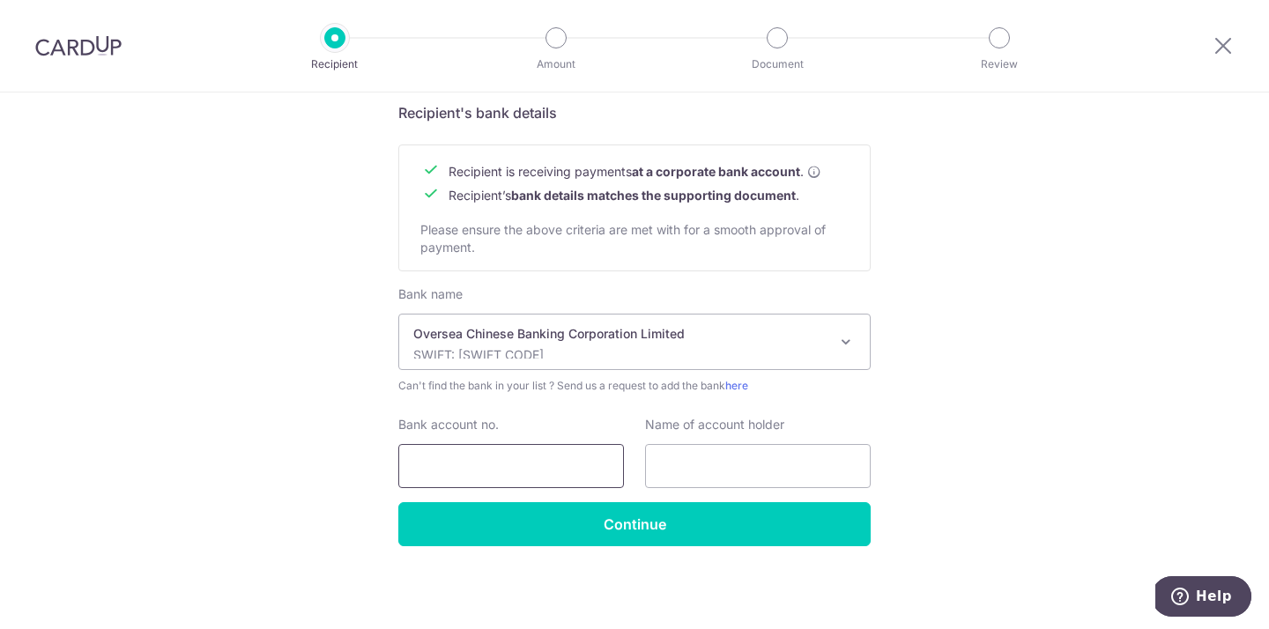
click at [532, 469] on input "Bank account no." at bounding box center [511, 466] width 226 height 44
type input "687590216001"
click at [792, 473] on input "text" at bounding box center [758, 466] width 226 height 44
type input "Elysian Design Studio Pte Ltd"
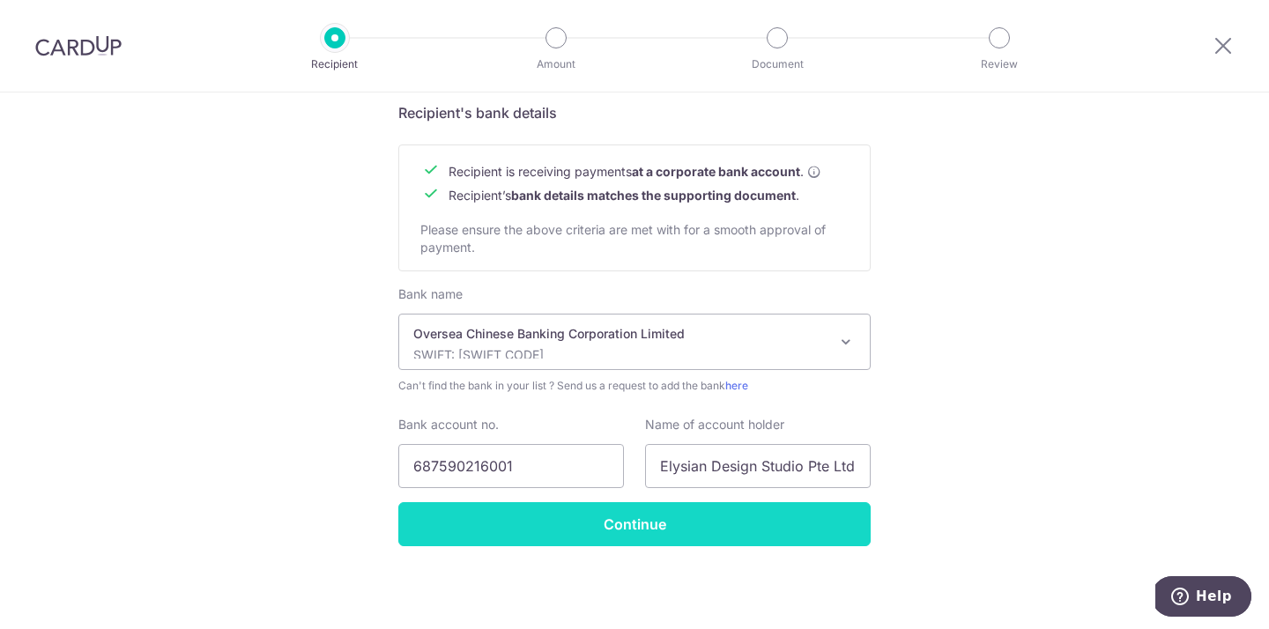
click at [780, 530] on input "Continue" at bounding box center [634, 524] width 472 height 44
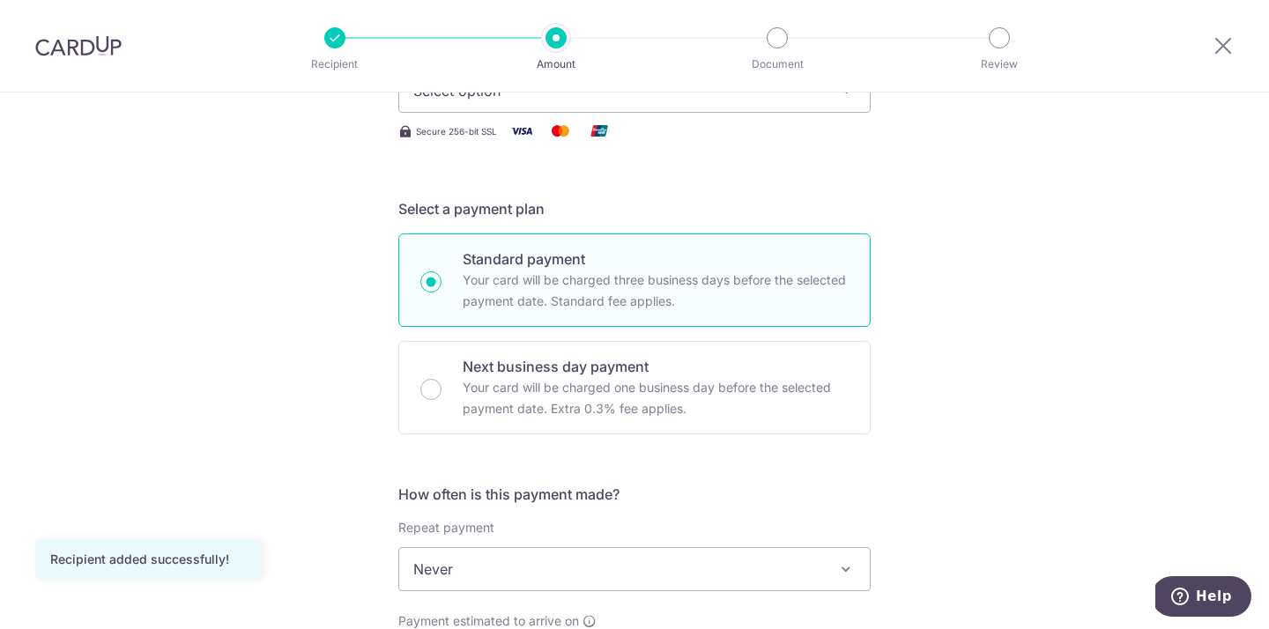
scroll to position [460, 0]
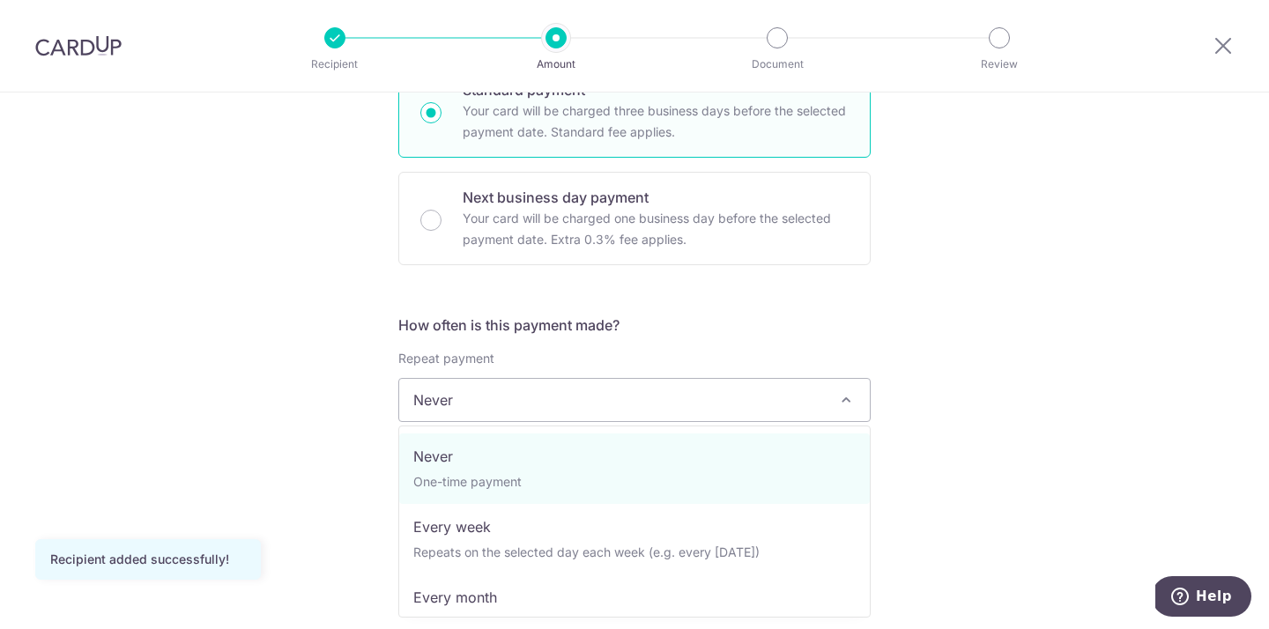
click at [699, 390] on span "Never" at bounding box center [634, 400] width 471 height 42
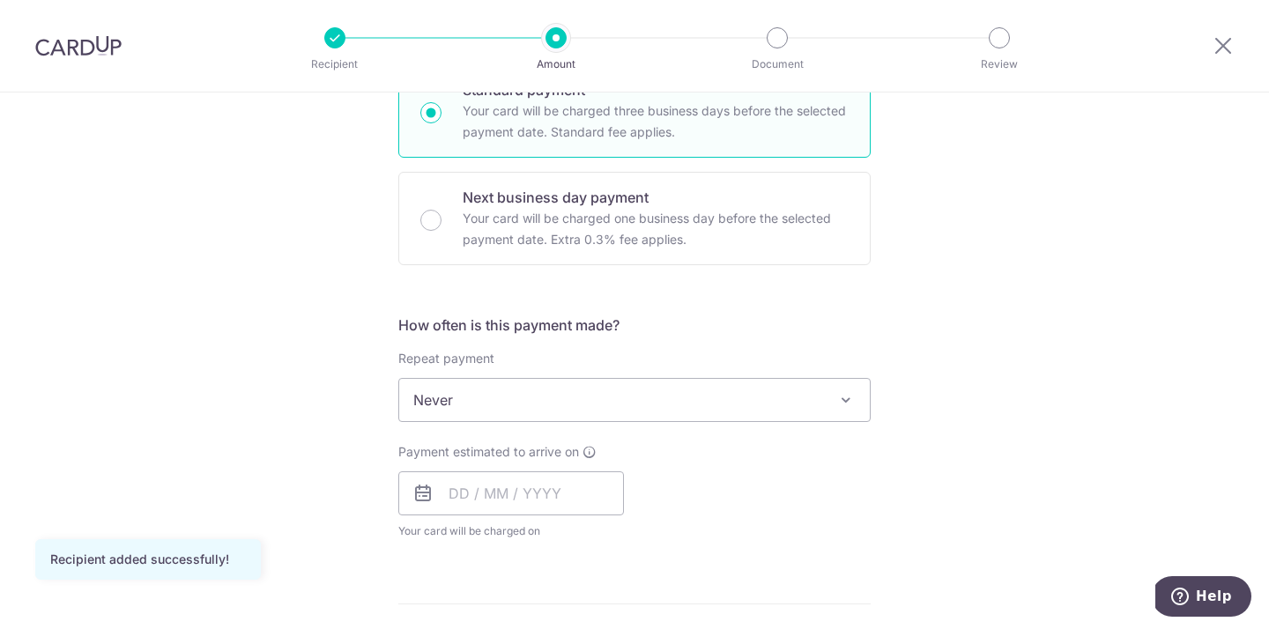
click at [699, 390] on span "Never" at bounding box center [634, 400] width 471 height 42
click at [970, 398] on div "Tell us more about your payment Enter payment amount SGD Recipient added succes…" at bounding box center [634, 488] width 1269 height 1713
click at [996, 488] on div "Tell us more about your payment Enter payment amount SGD Recipient added succes…" at bounding box center [634, 488] width 1269 height 1713
click at [850, 398] on span at bounding box center [846, 400] width 21 height 21
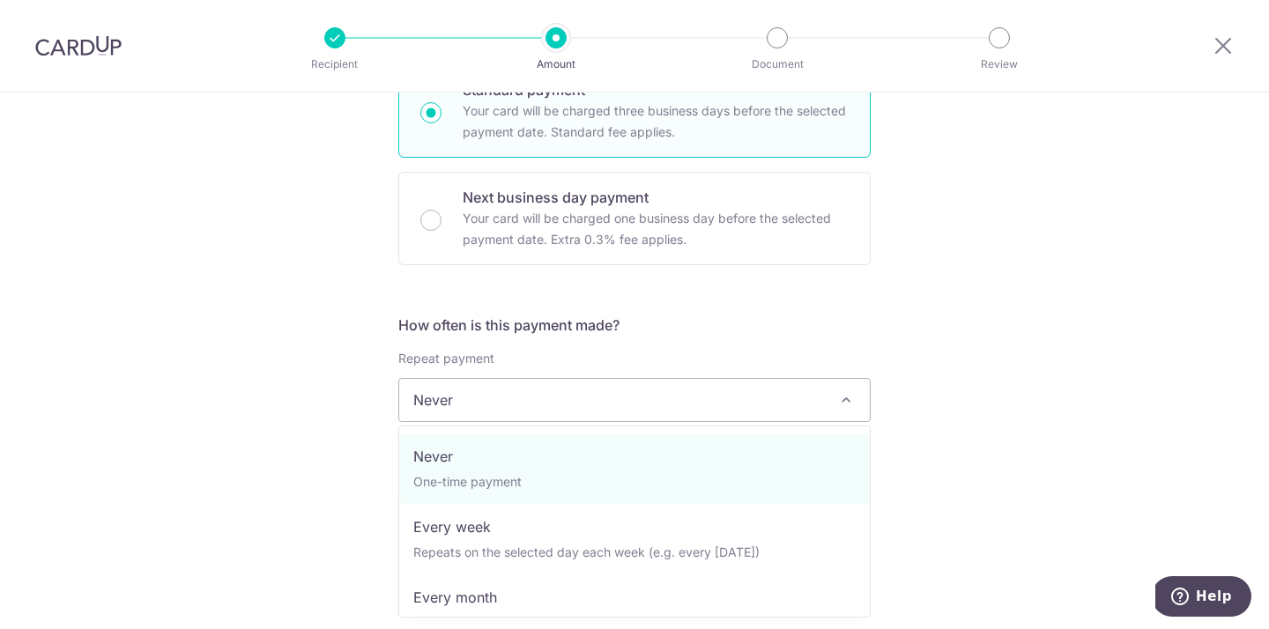
click at [849, 400] on span at bounding box center [846, 400] width 21 height 21
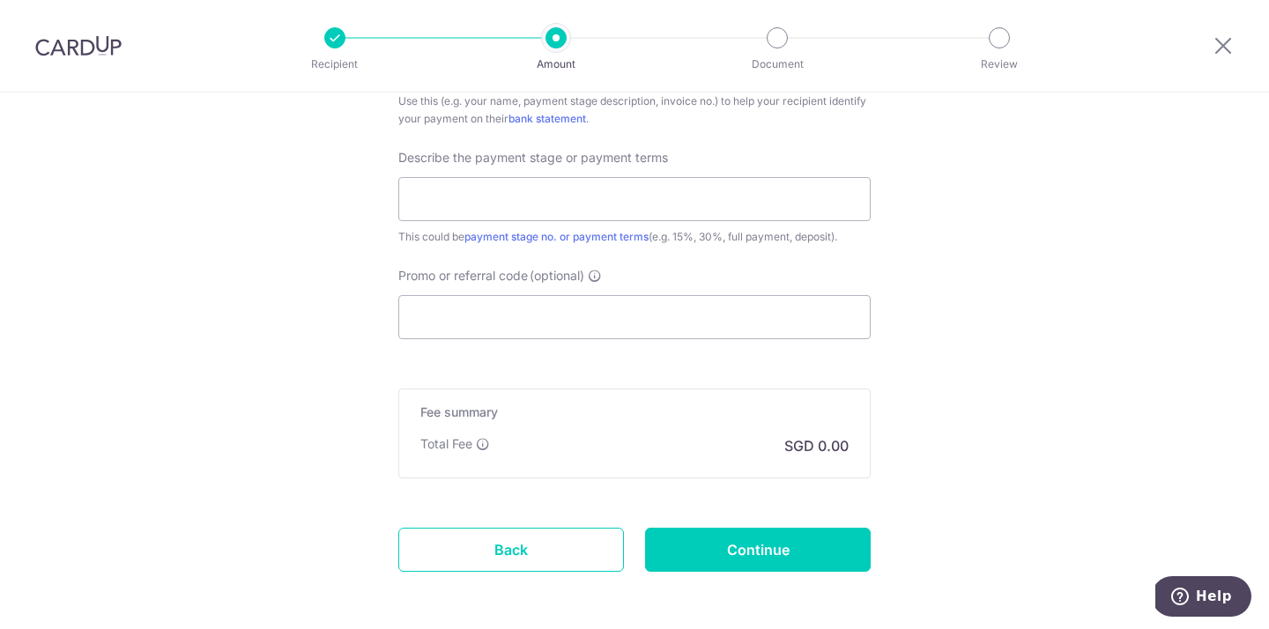
scroll to position [1176, 0]
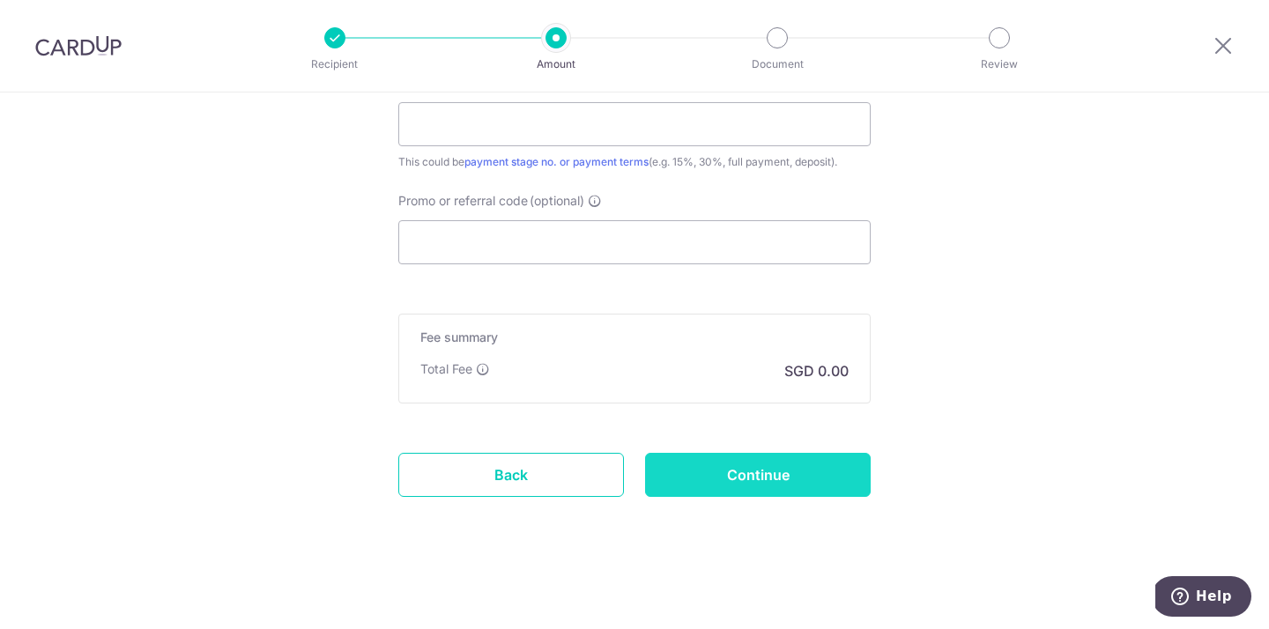
click at [798, 472] on input "Continue" at bounding box center [758, 475] width 226 height 44
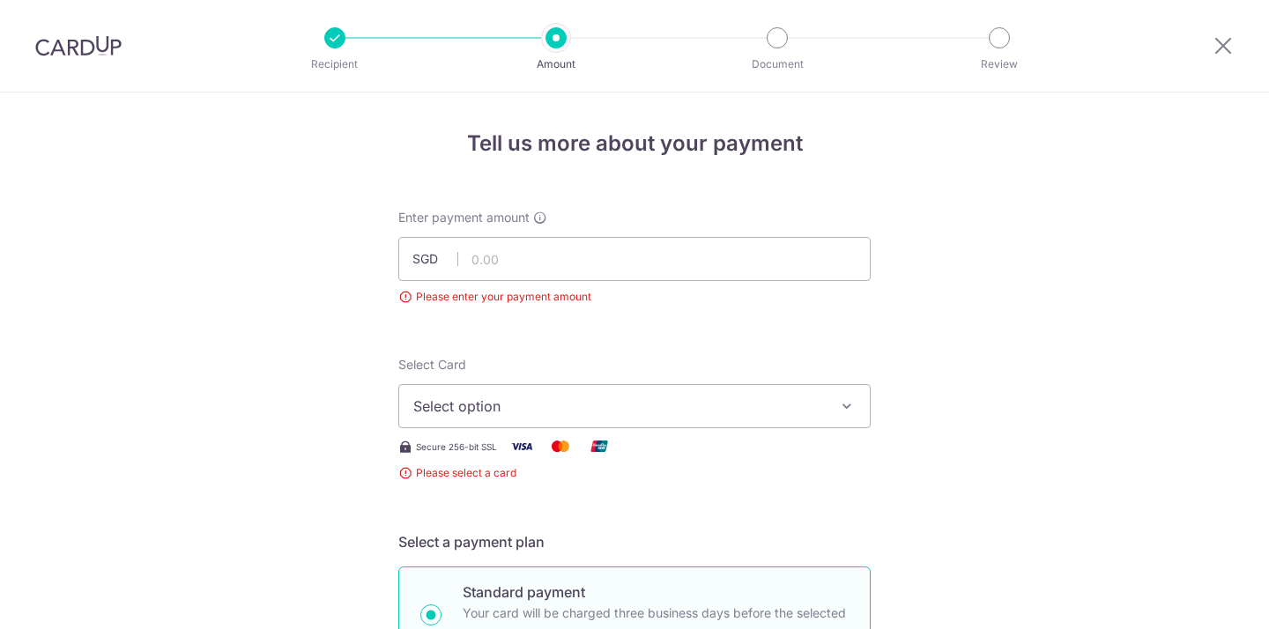
click at [1211, 53] on div at bounding box center [1224, 46] width 92 height 92
click at [1218, 47] on icon at bounding box center [1223, 45] width 21 height 22
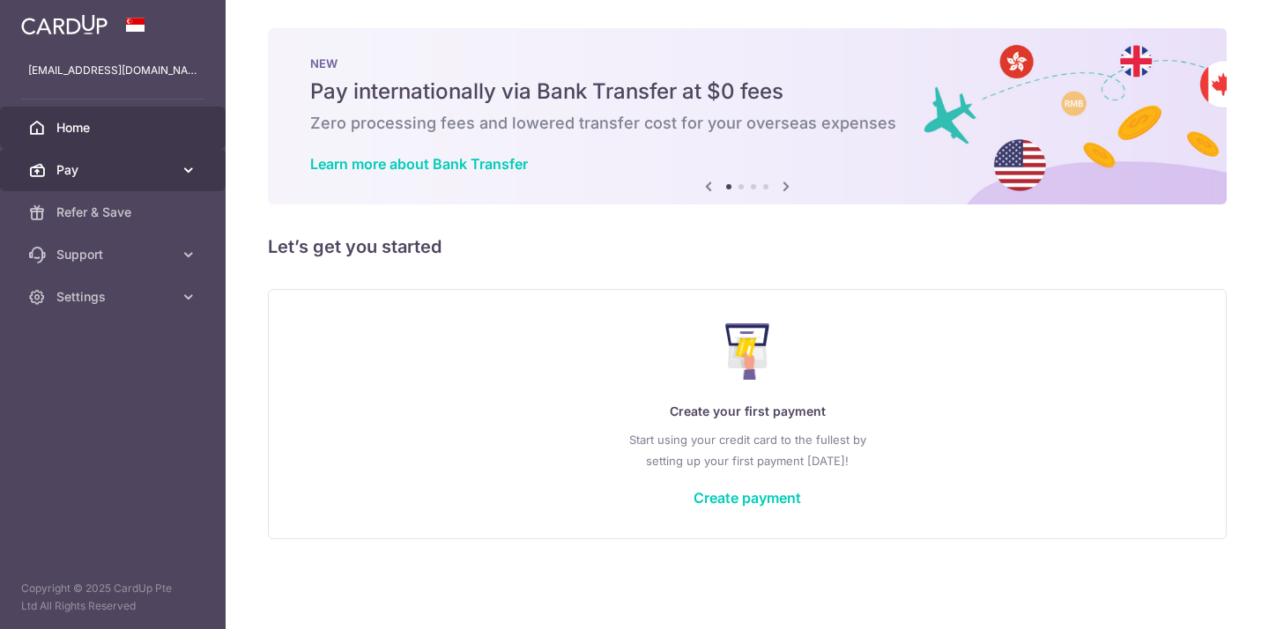
click at [167, 175] on span "Pay" at bounding box center [114, 170] width 116 height 18
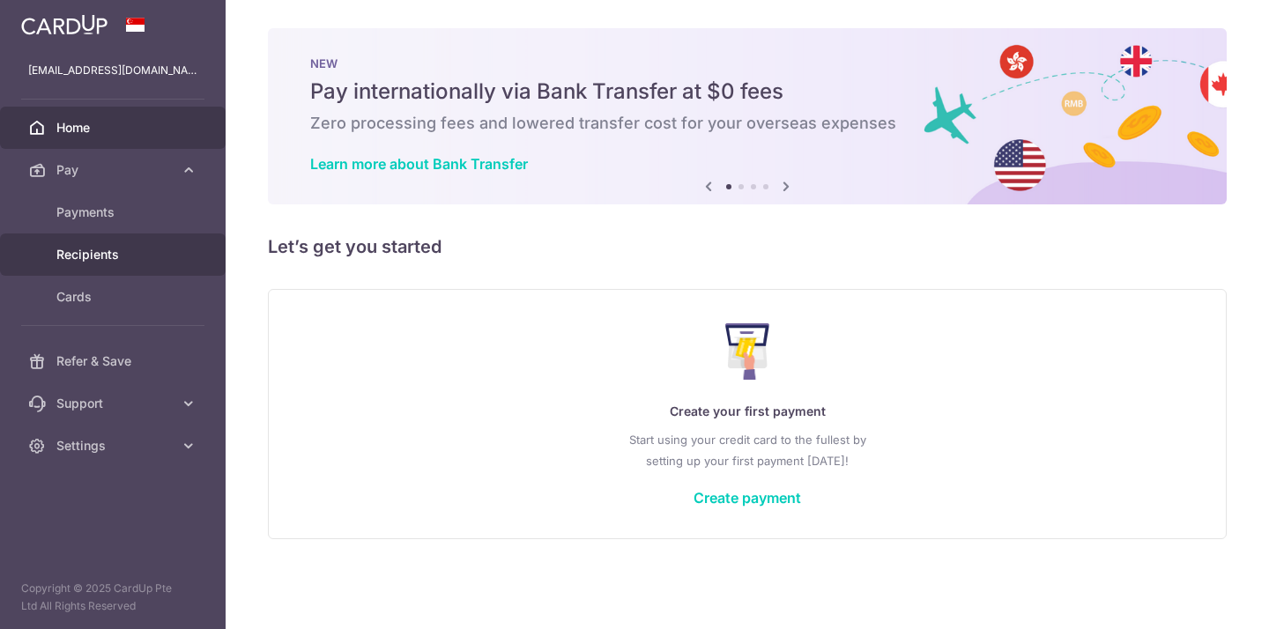
click at [112, 259] on span "Recipients" at bounding box center [114, 255] width 116 height 18
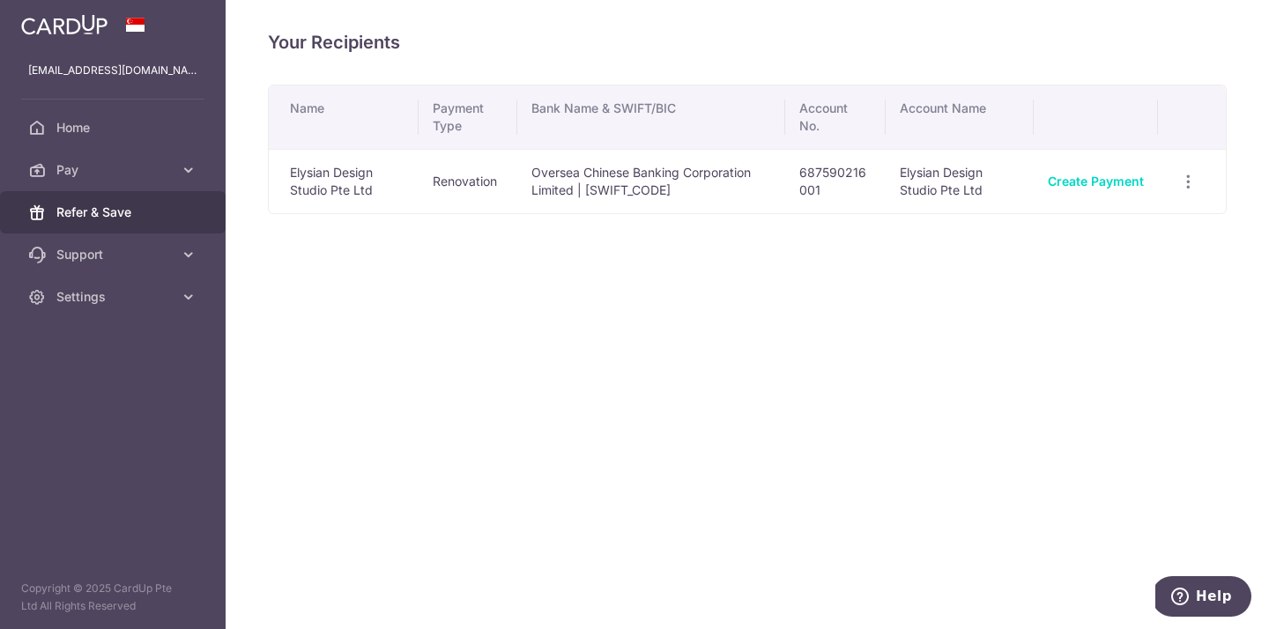
click at [130, 209] on span "Refer & Save" at bounding box center [114, 213] width 116 height 18
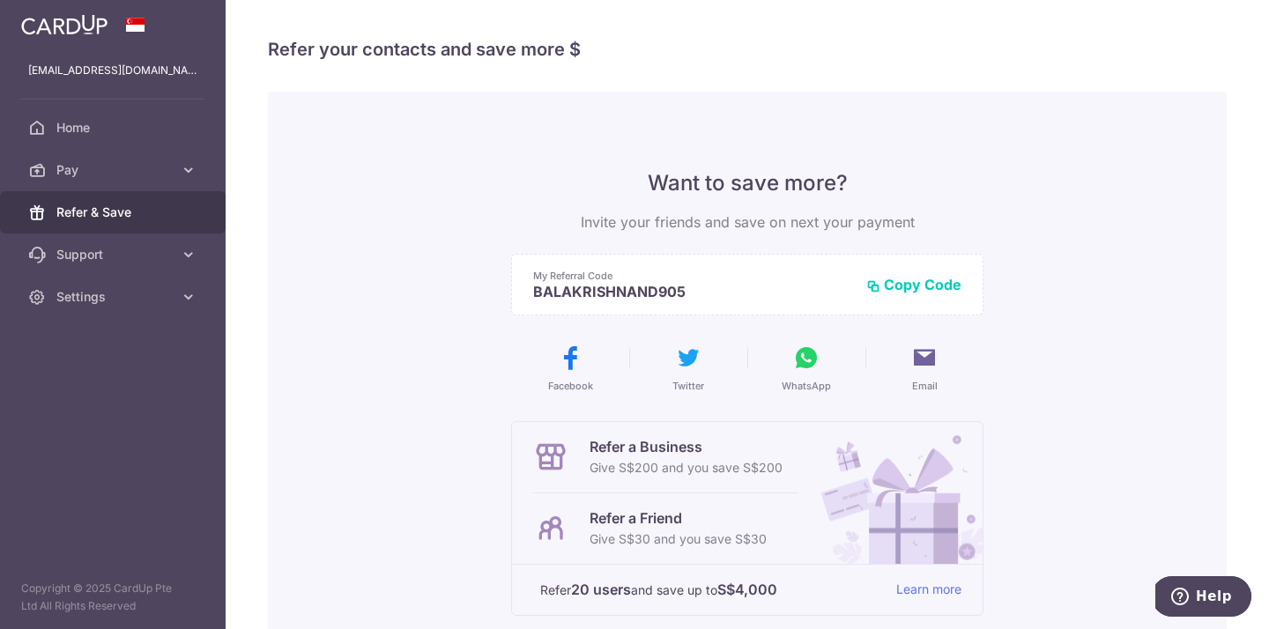
click at [929, 289] on button "Copy Code" at bounding box center [913, 285] width 95 height 18
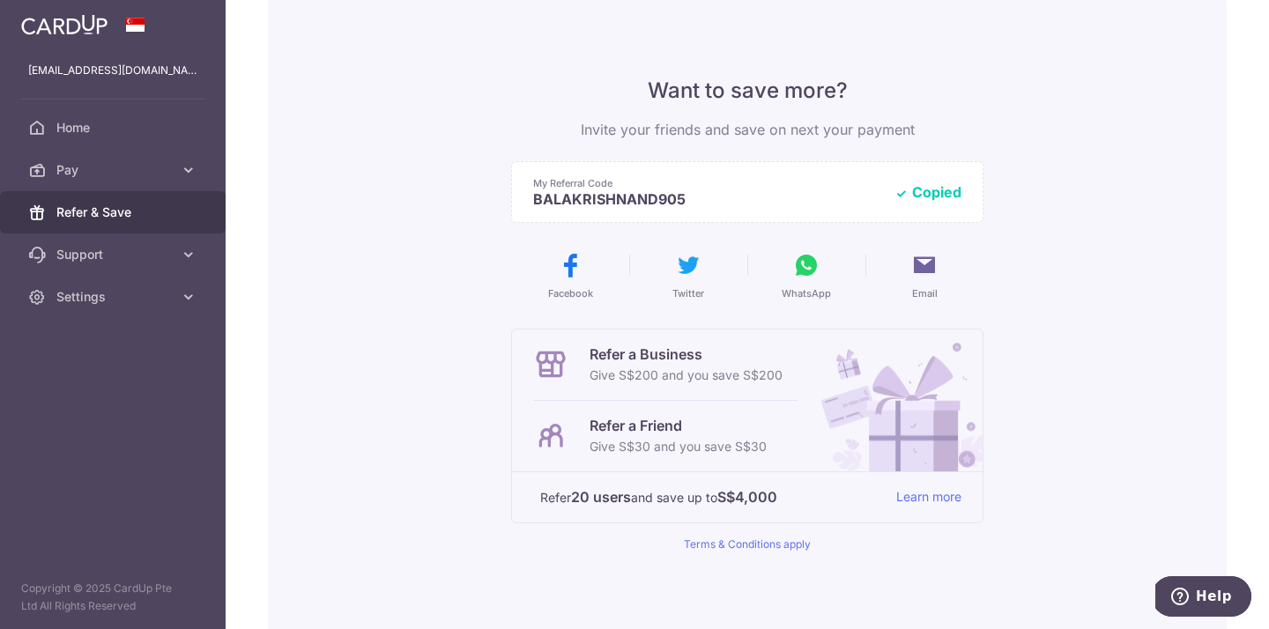
scroll to position [114, 0]
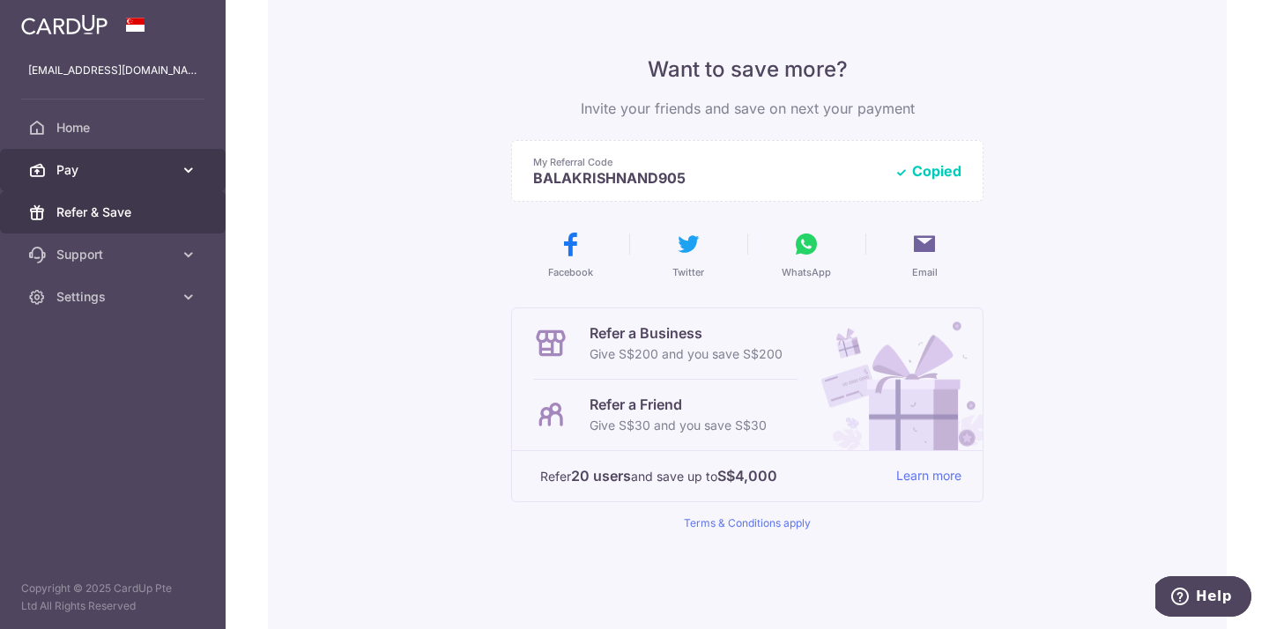
click at [180, 173] on icon at bounding box center [189, 170] width 18 height 18
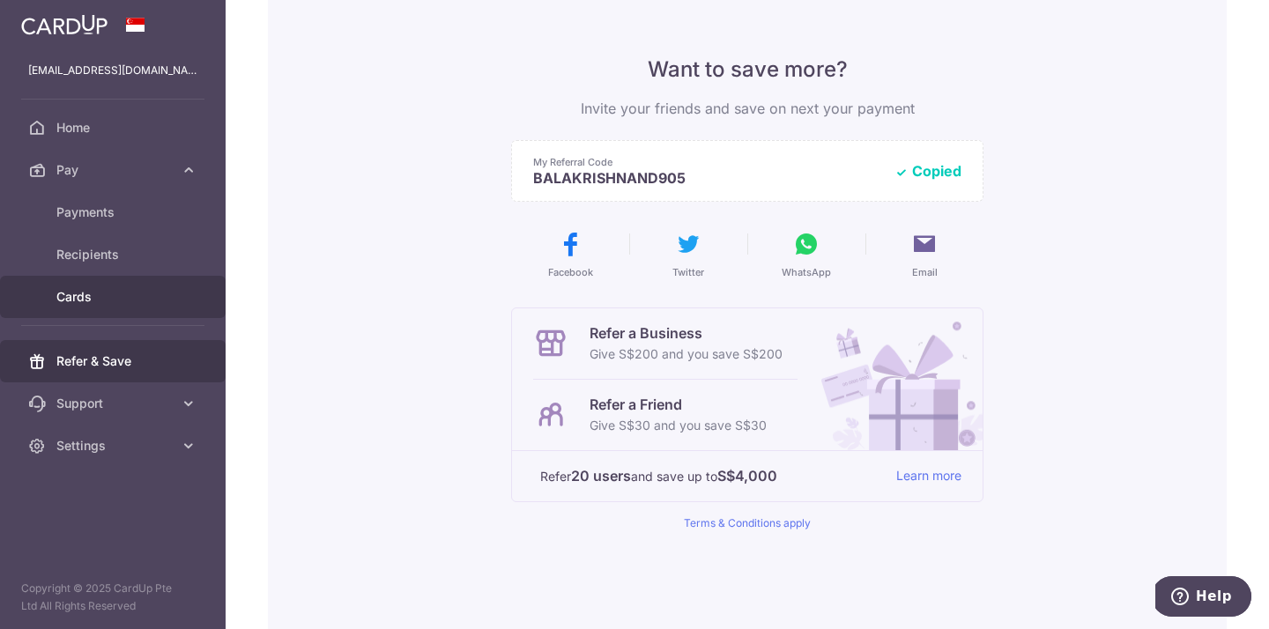
click at [88, 302] on span "Cards" at bounding box center [114, 297] width 116 height 18
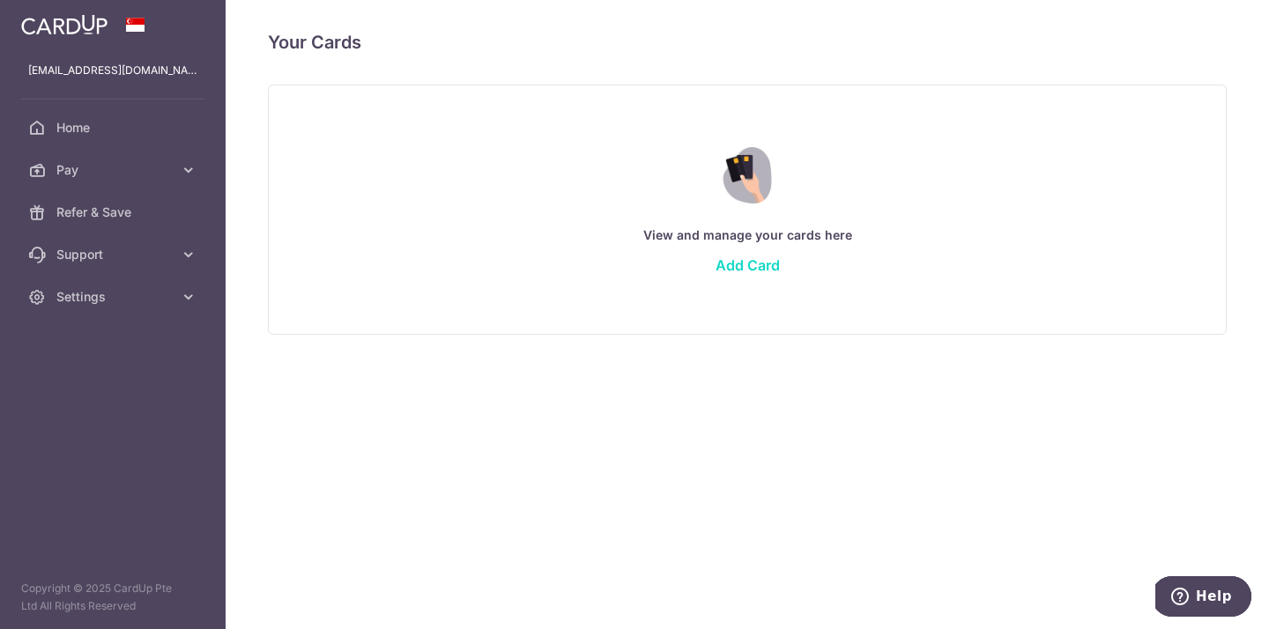
click at [729, 268] on link "Add Card" at bounding box center [748, 265] width 64 height 18
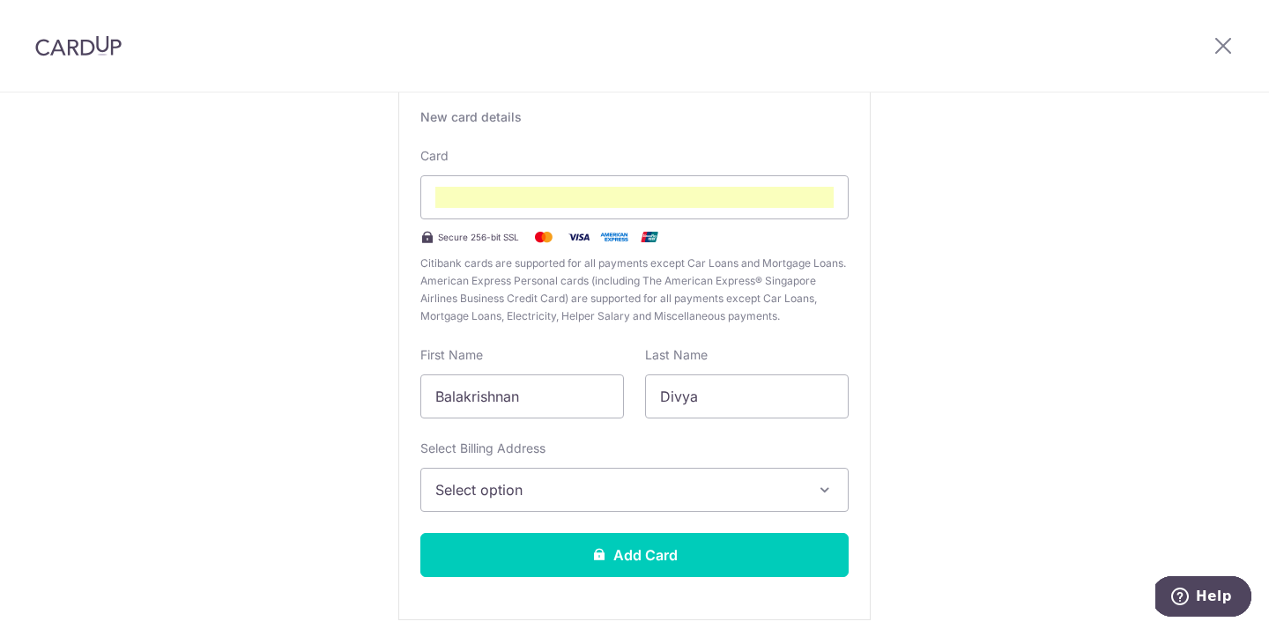
scroll to position [204, 0]
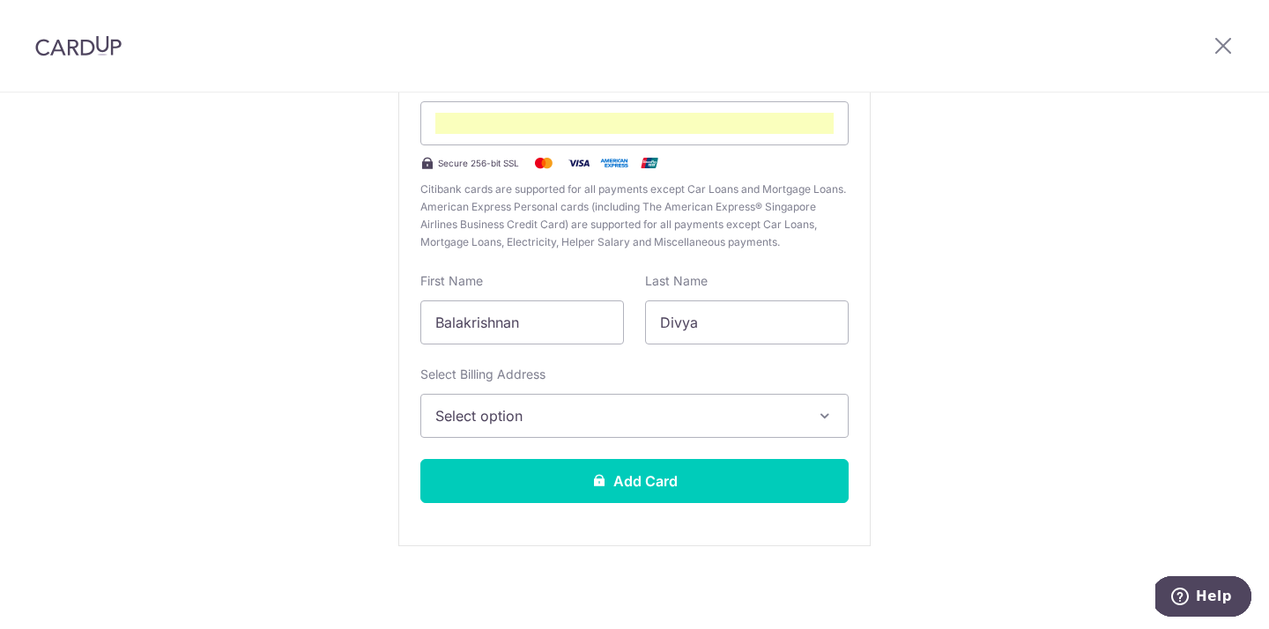
click at [602, 420] on span "Select option" at bounding box center [618, 415] width 367 height 21
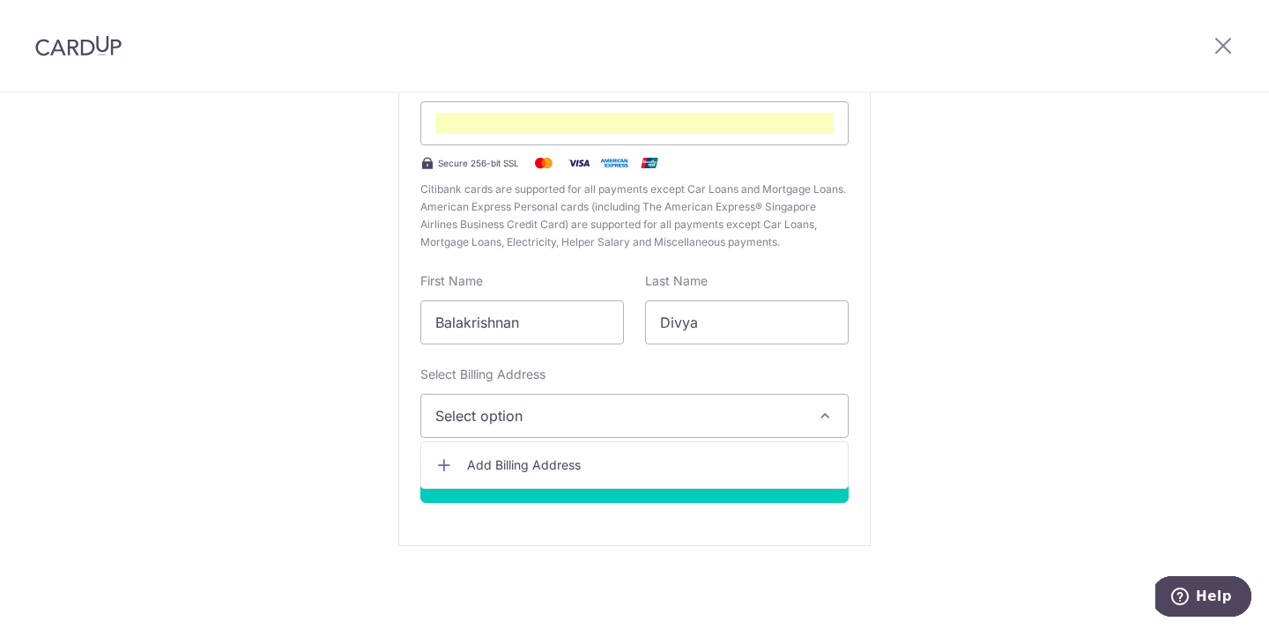
click at [601, 473] on span "Add Billing Address" at bounding box center [650, 466] width 367 height 18
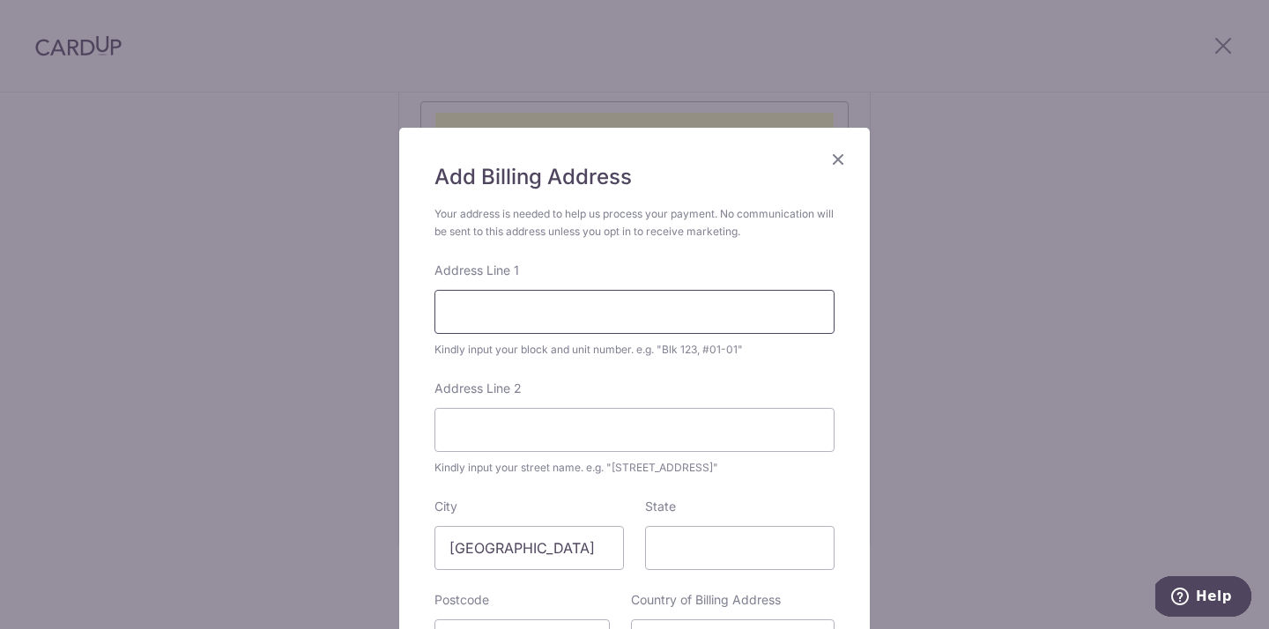
click at [549, 315] on input "Address Line 1" at bounding box center [635, 312] width 400 height 44
type input "159 westwood crescent"
type input "648526"
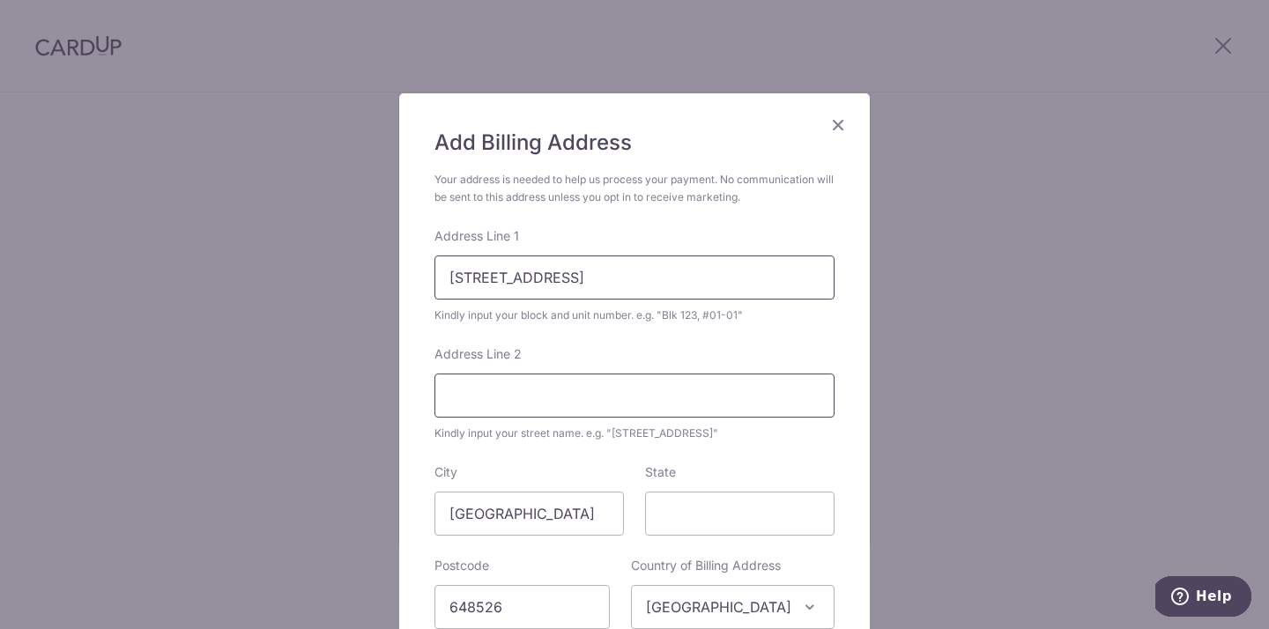
scroll to position [225, 0]
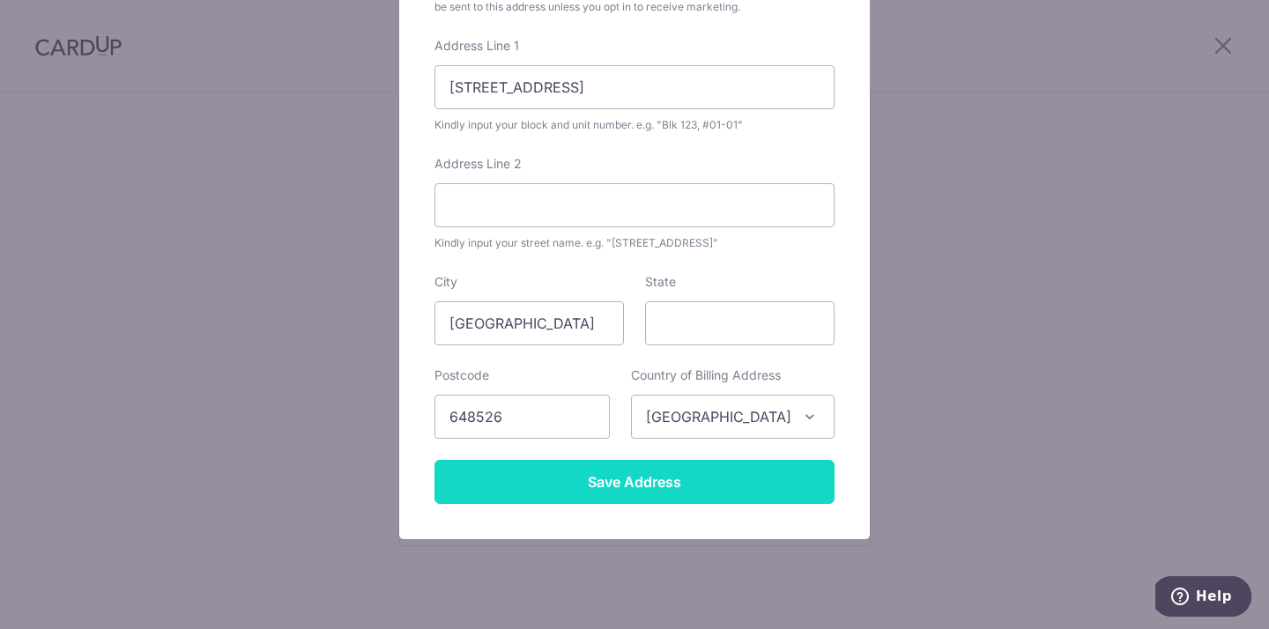
click at [622, 485] on input "Save Address" at bounding box center [635, 482] width 400 height 44
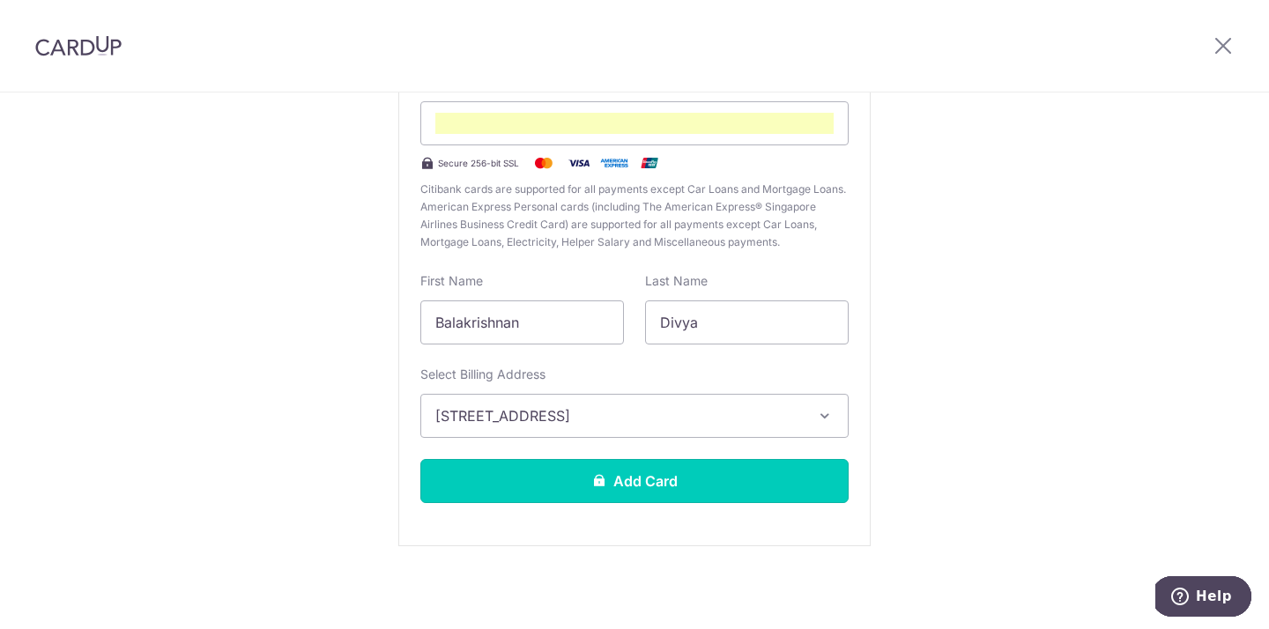
click at [622, 485] on button "Add Card" at bounding box center [634, 481] width 428 height 44
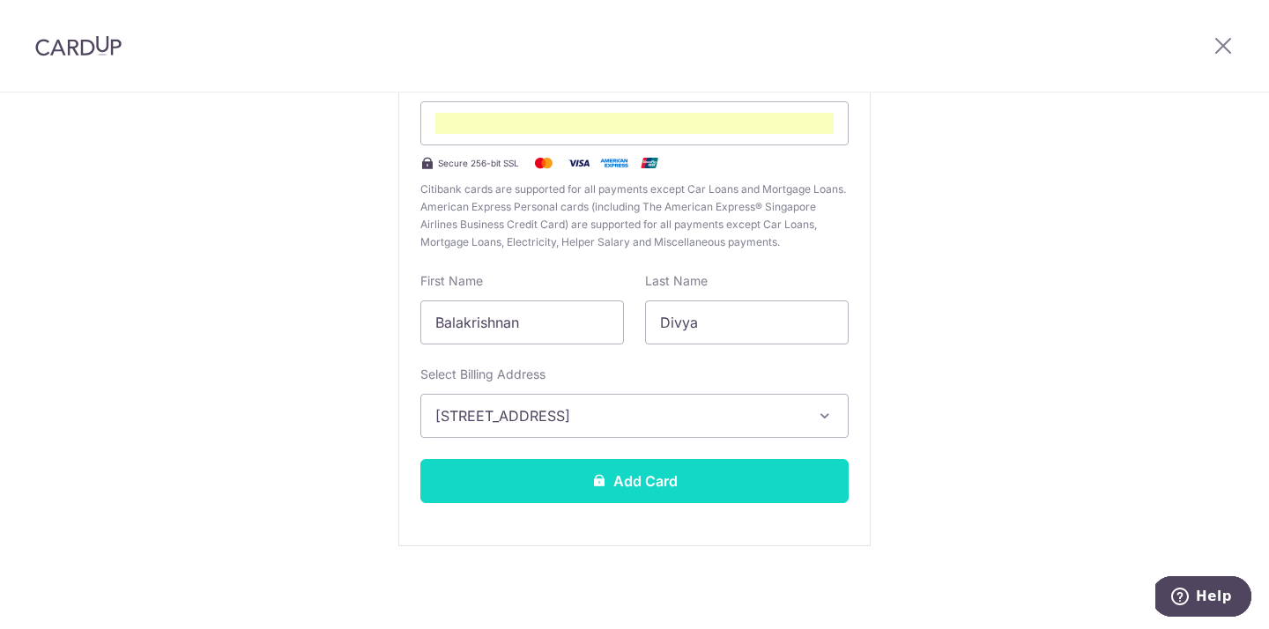
click at [634, 479] on button "Add Card" at bounding box center [634, 481] width 428 height 44
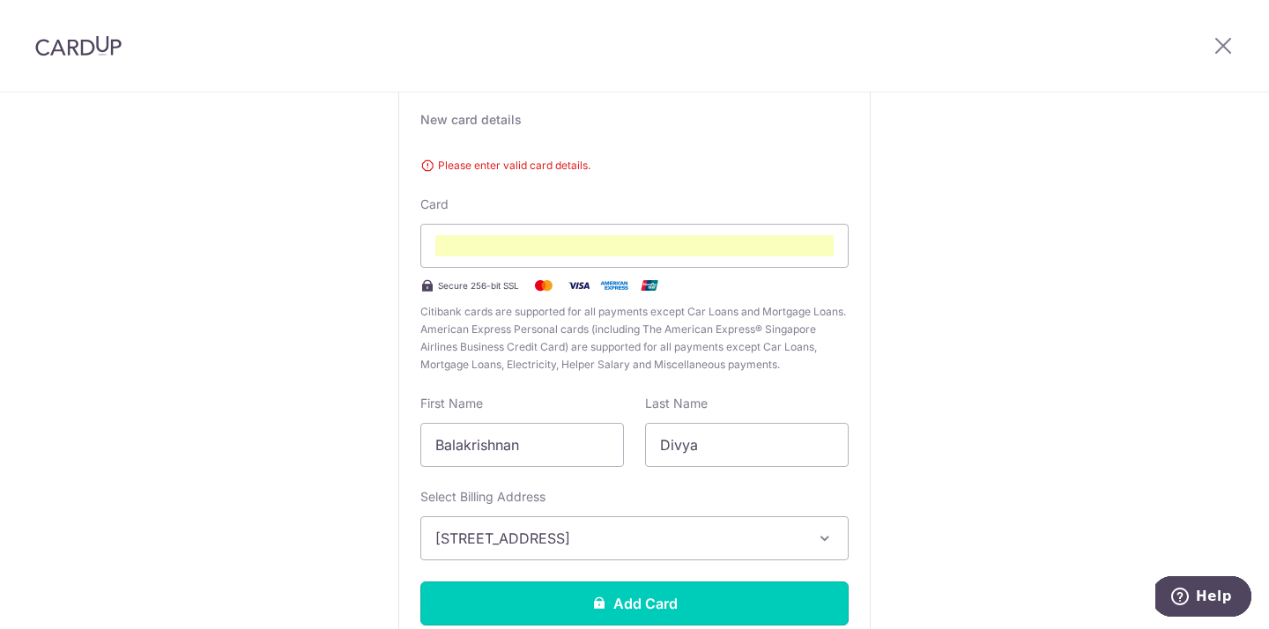
scroll to position [0, 0]
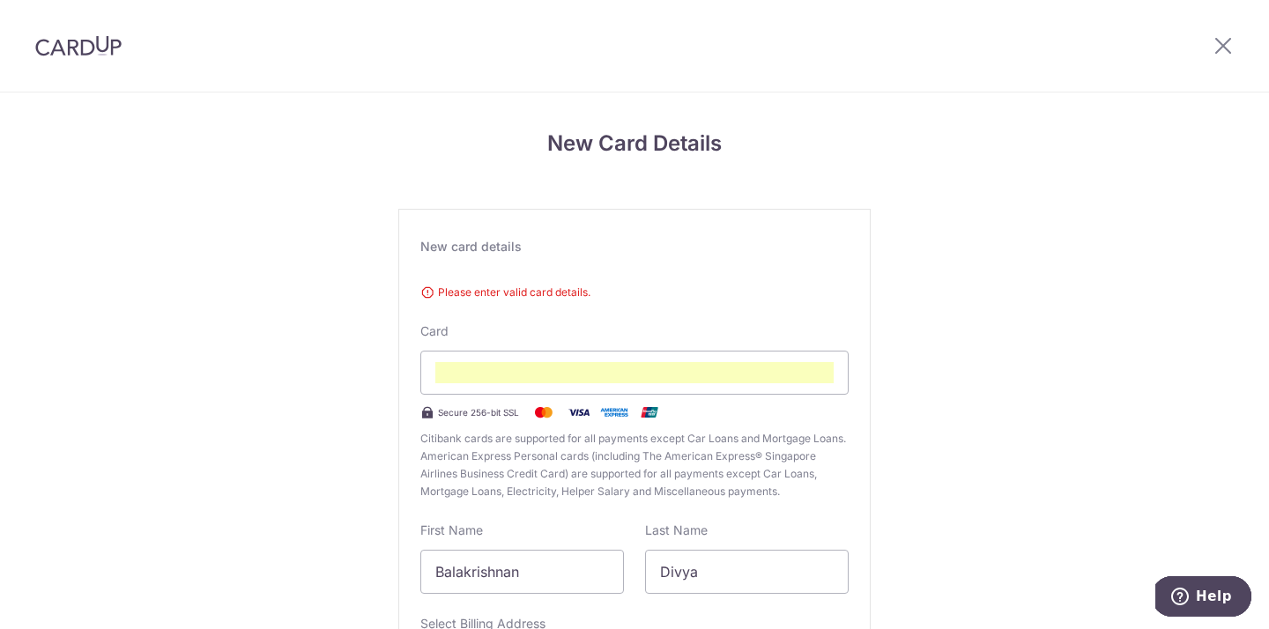
click at [482, 240] on div "New card details" at bounding box center [634, 247] width 428 height 18
click at [522, 301] on div "Please enter valid card details. Card Secure 256-bit SSL Citibank cards are sup…" at bounding box center [634, 389] width 428 height 224
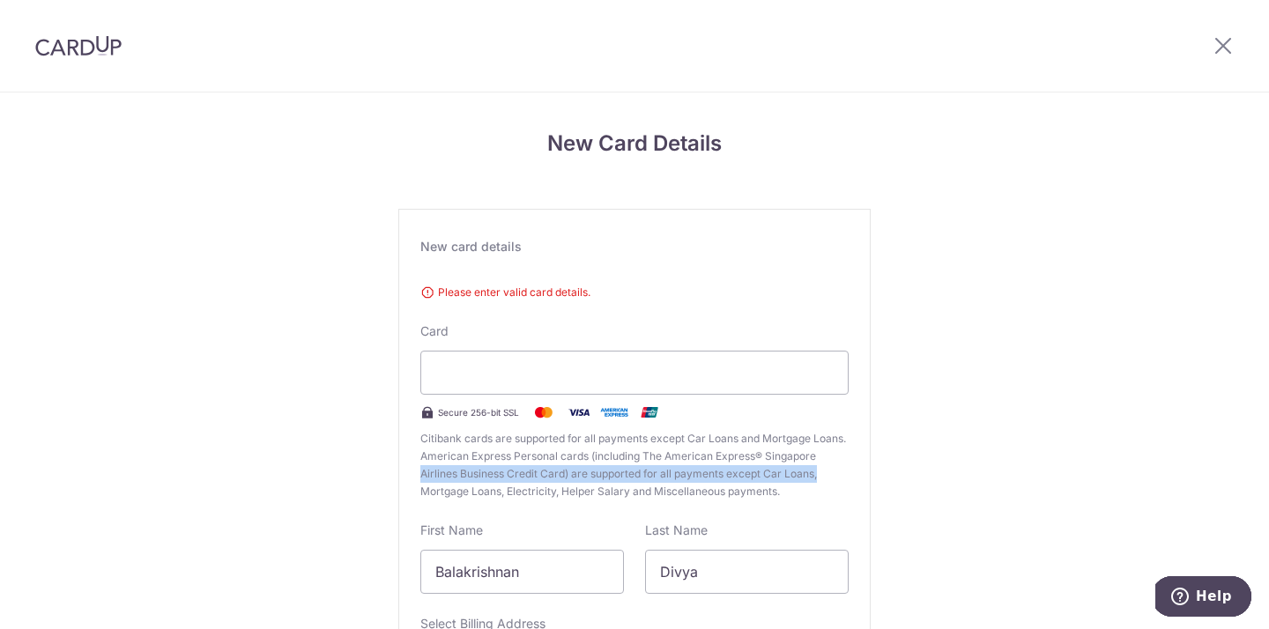
click at [893, 465] on div "New Card Details New card details Please enter valid card details. Card Secure …" at bounding box center [634, 486] width 1269 height 786
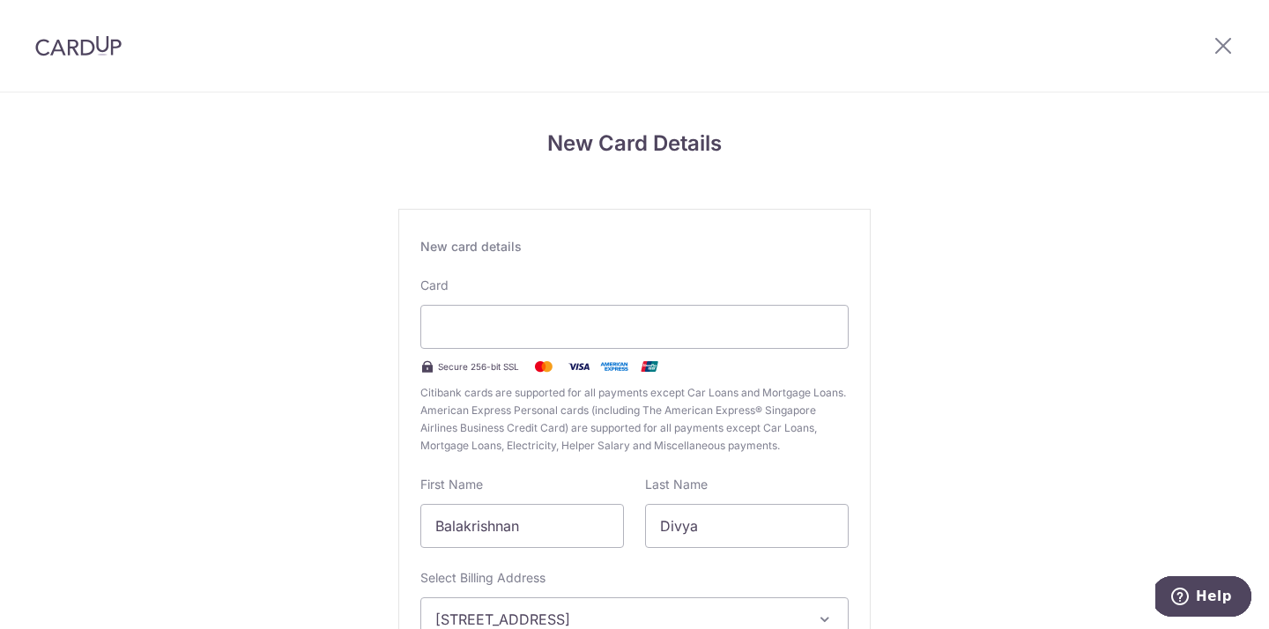
click at [953, 276] on div "New Card Details New card details Please enter valid card details. Card Secure …" at bounding box center [634, 463] width 1269 height 740
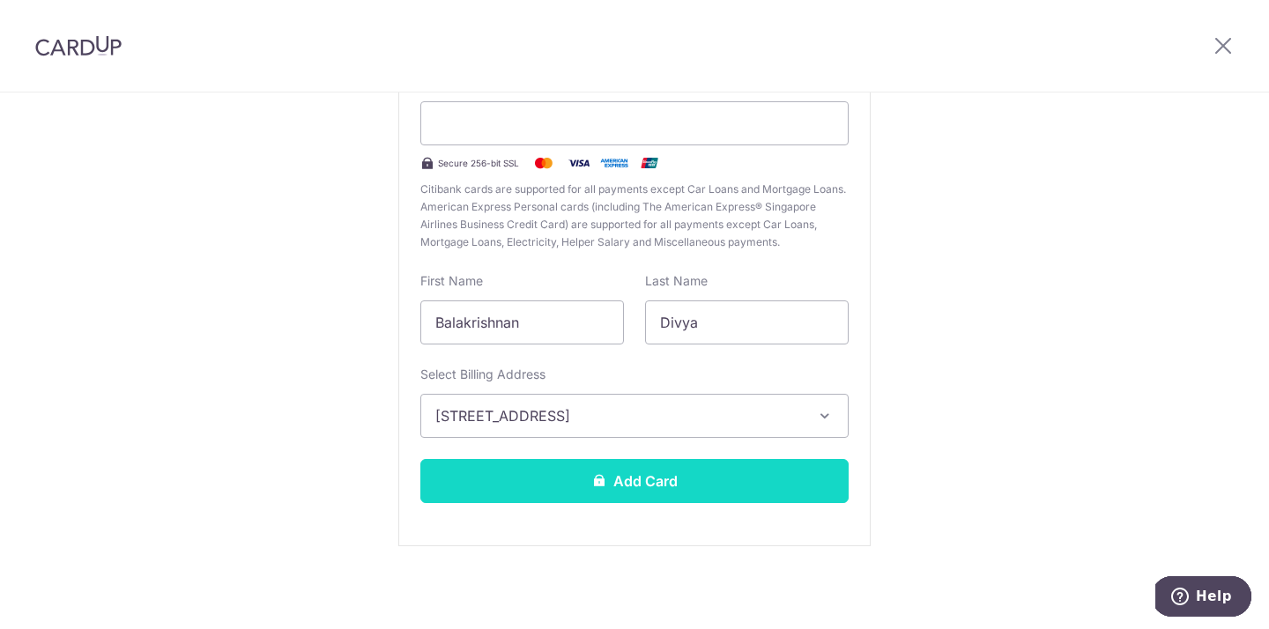
click at [791, 473] on button "Add Card" at bounding box center [634, 481] width 428 height 44
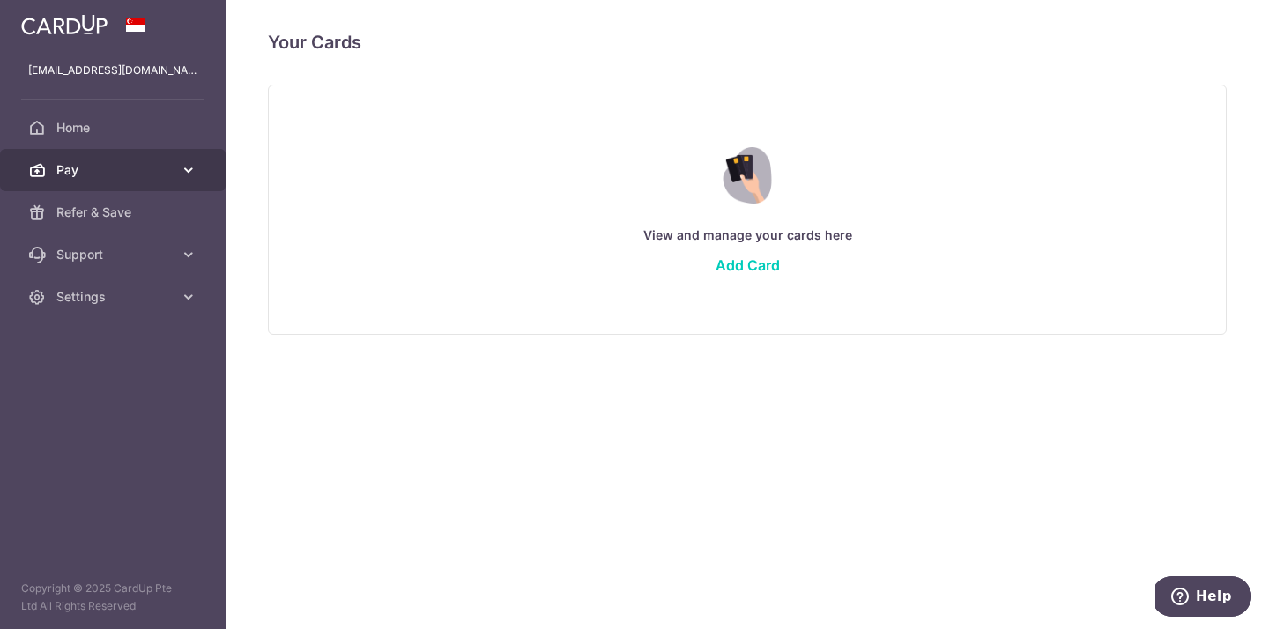
click at [173, 177] on link "Pay" at bounding box center [113, 170] width 226 height 42
